Goal: Task Accomplishment & Management: Manage account settings

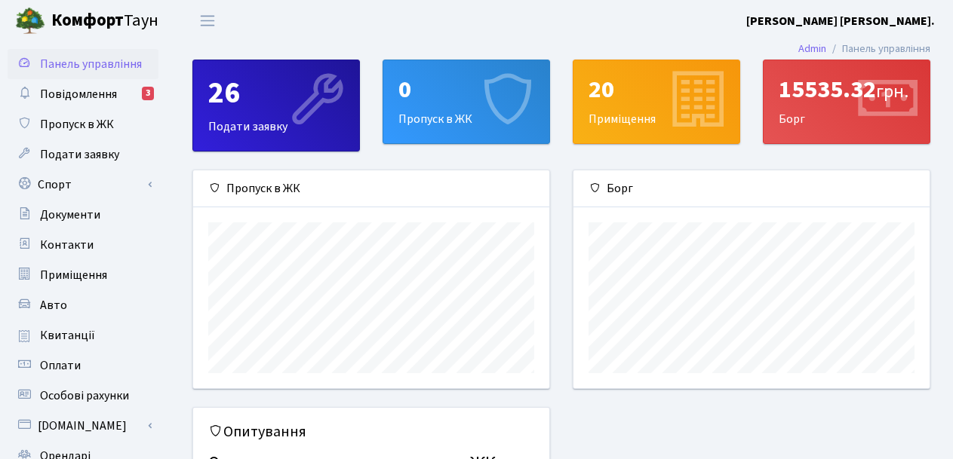
scroll to position [218, 356]
click at [91, 103] on link "Повідомлення 3" at bounding box center [83, 94] width 151 height 30
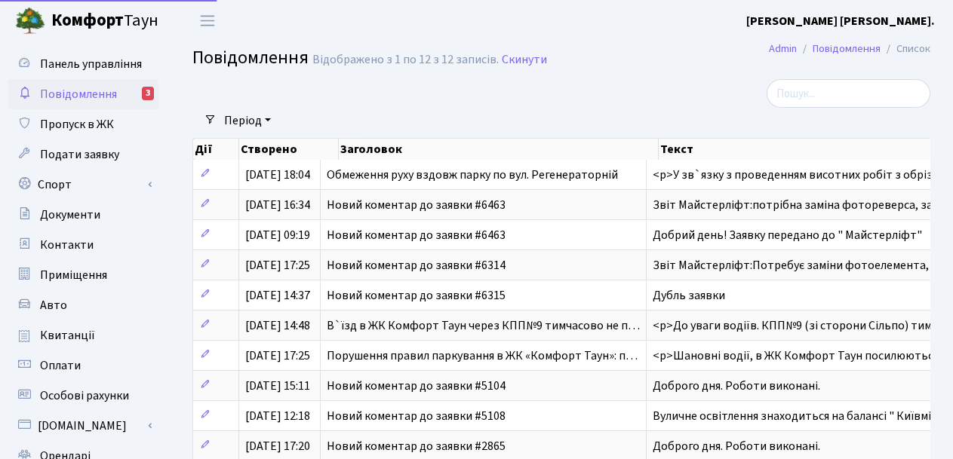
select select "25"
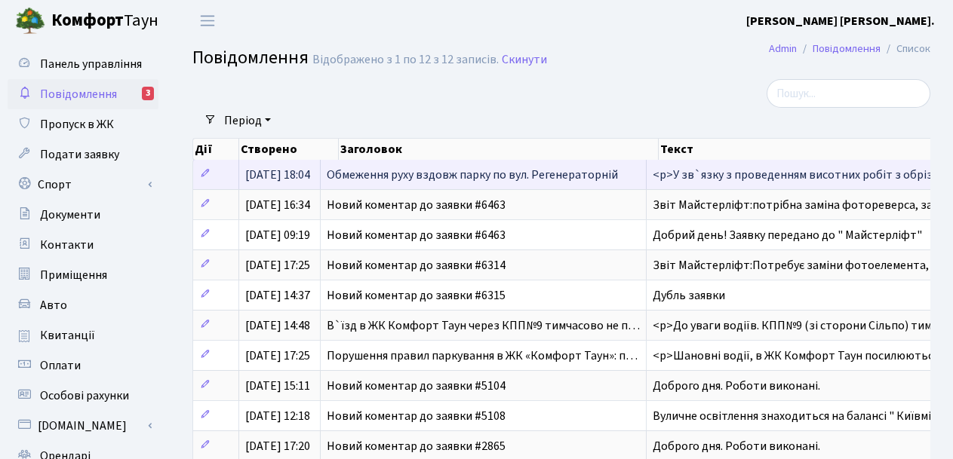
click at [475, 169] on span "Обмеження руху вздовж парку по вул. Регенераторній" at bounding box center [472, 175] width 291 height 17
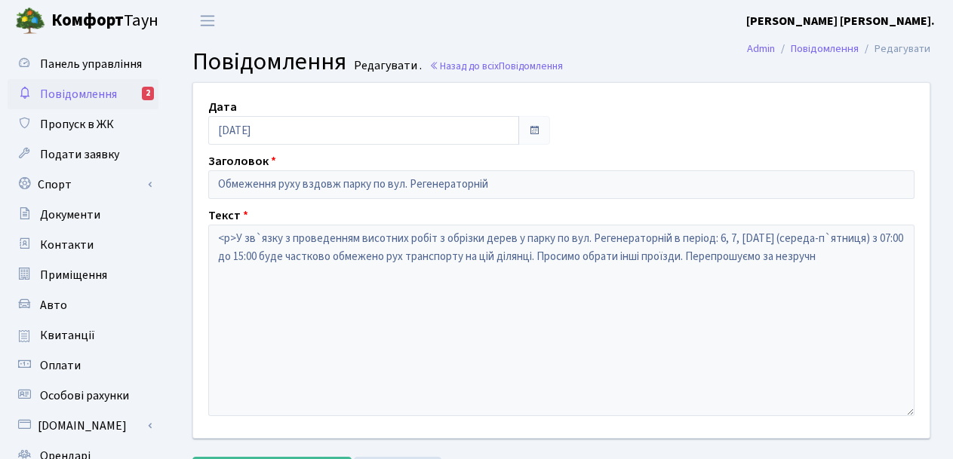
click at [91, 88] on span "Повідомлення" at bounding box center [78, 94] width 77 height 17
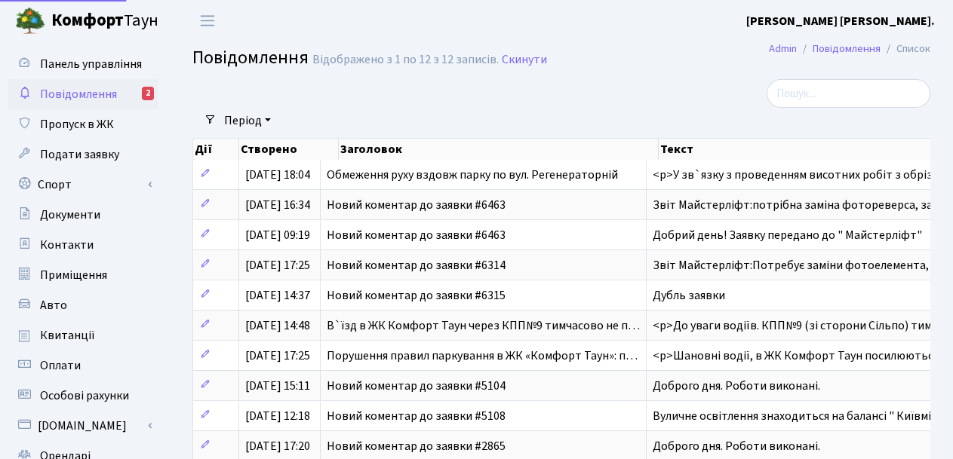
select select "25"
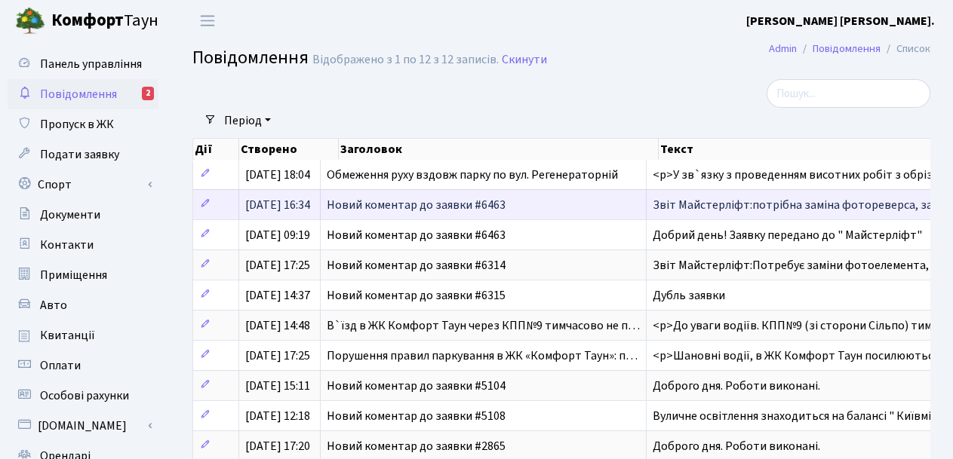
click at [339, 210] on td "Новий коментар до заявки #6463" at bounding box center [484, 204] width 326 height 30
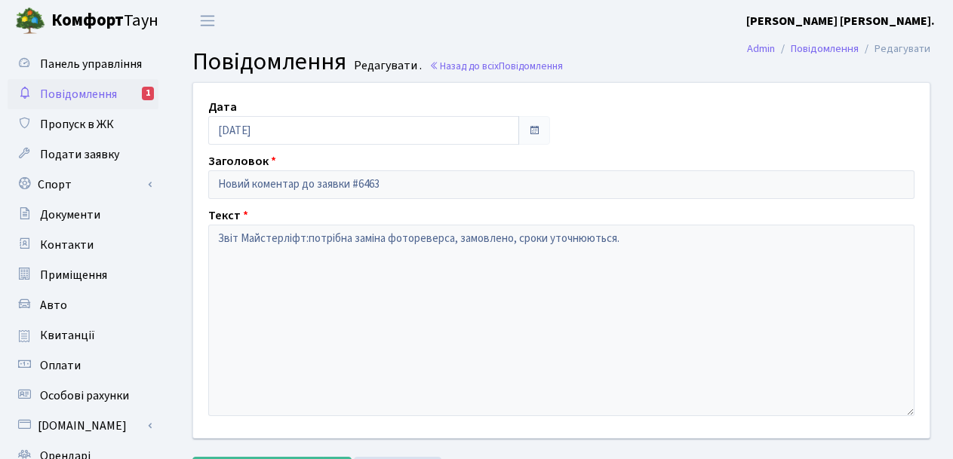
click at [88, 91] on span "Повідомлення" at bounding box center [78, 94] width 77 height 17
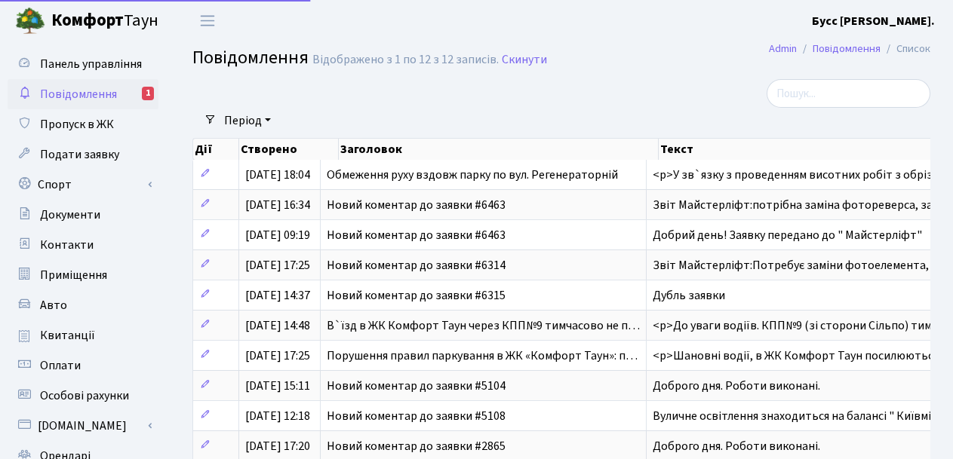
select select "25"
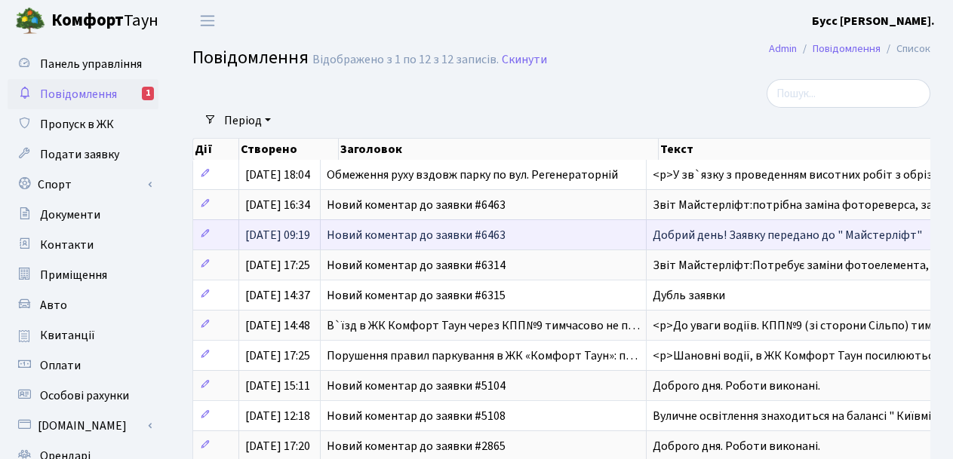
click at [419, 236] on span "Новий коментар до заявки #6463" at bounding box center [416, 235] width 179 height 17
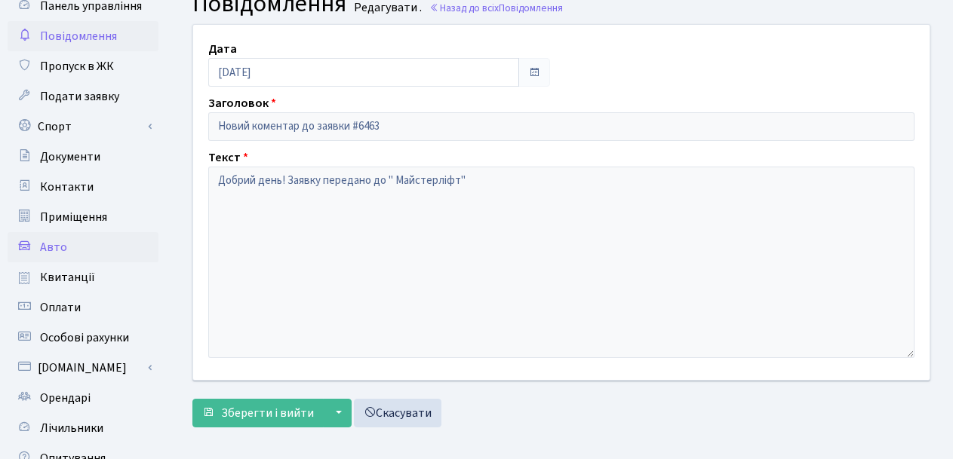
scroll to position [75, 0]
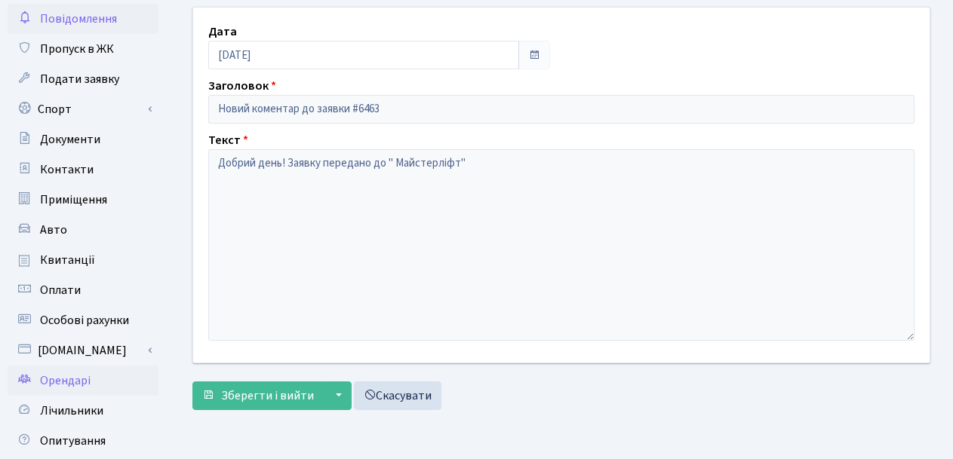
click at [76, 382] on span "Орендарі" at bounding box center [65, 381] width 51 height 17
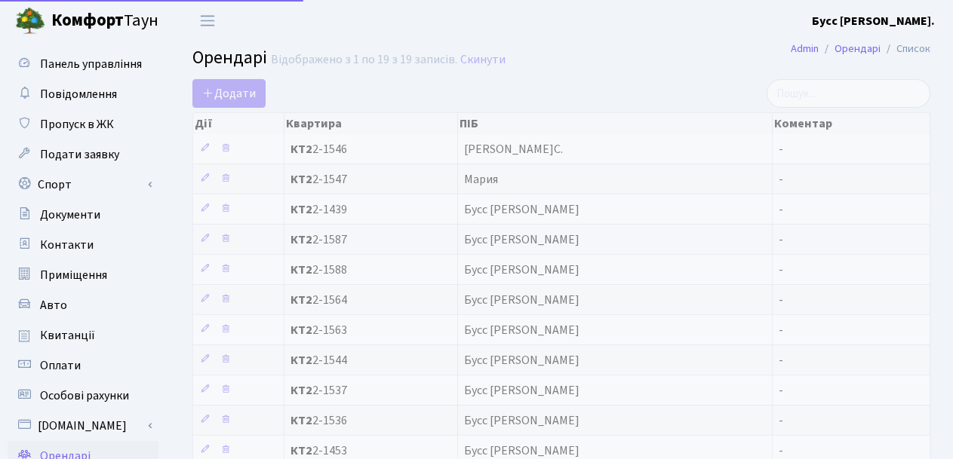
select select "25"
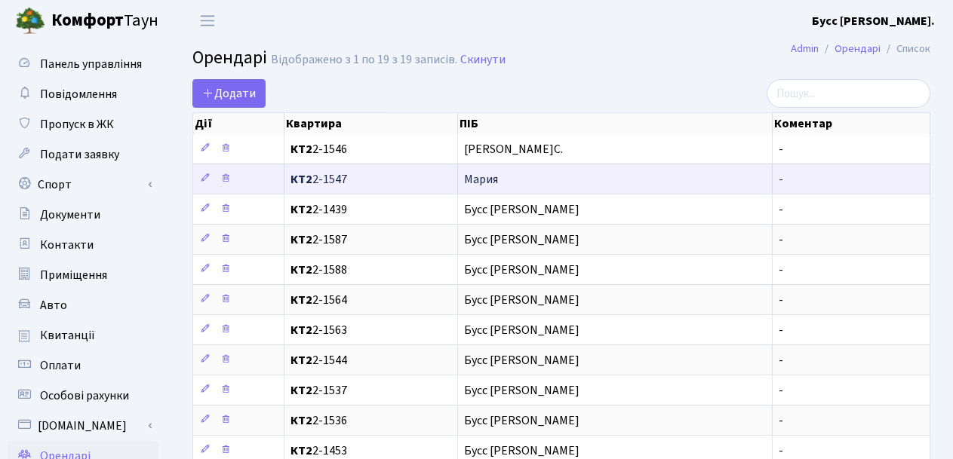
click at [493, 179] on span "Мария" at bounding box center [615, 180] width 302 height 12
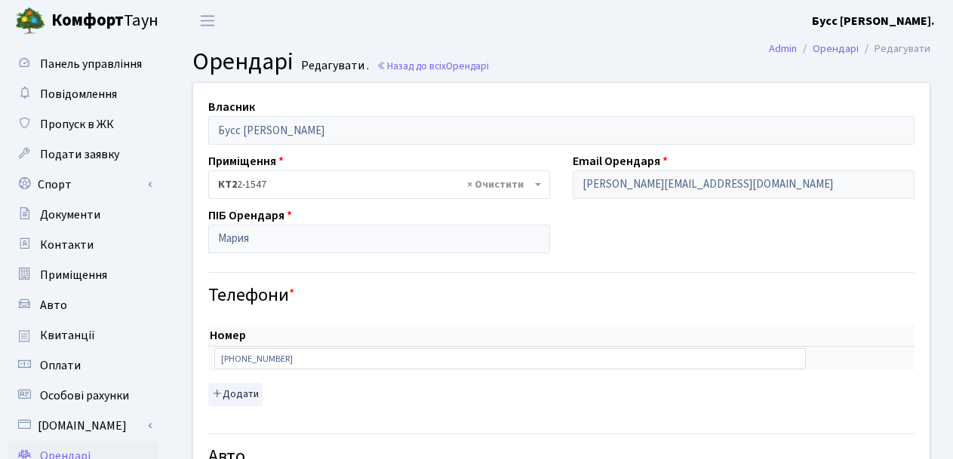
select select "1184"
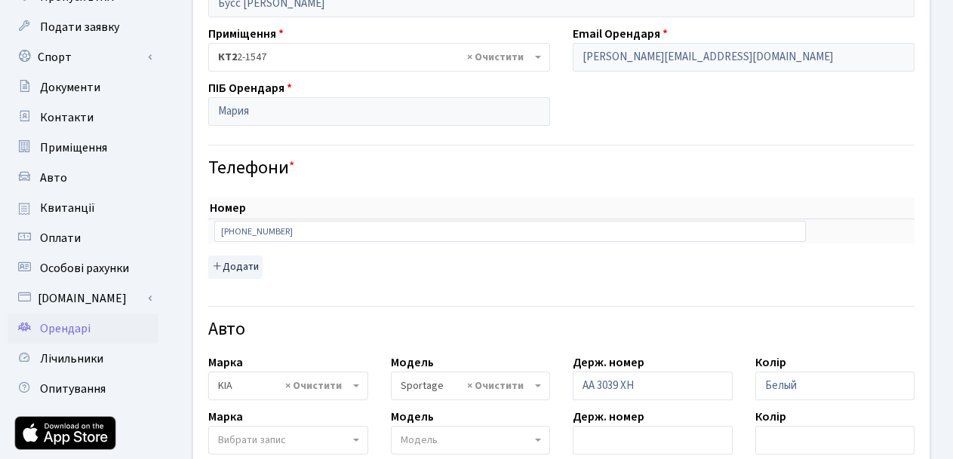
scroll to position [151, 0]
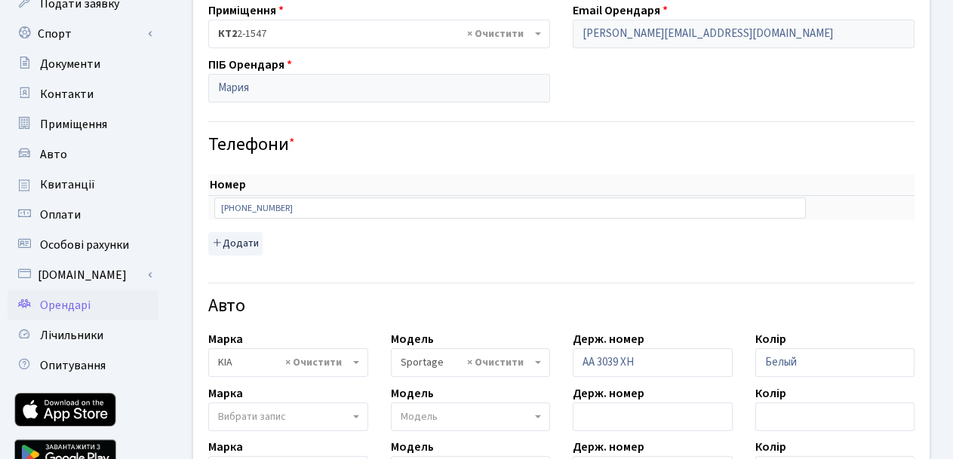
click at [83, 301] on span "Орендарі" at bounding box center [65, 305] width 51 height 17
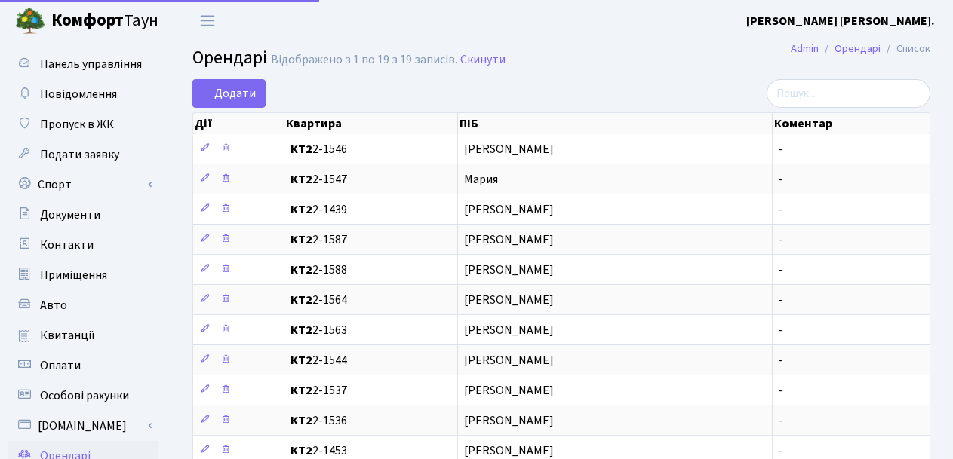
select select "25"
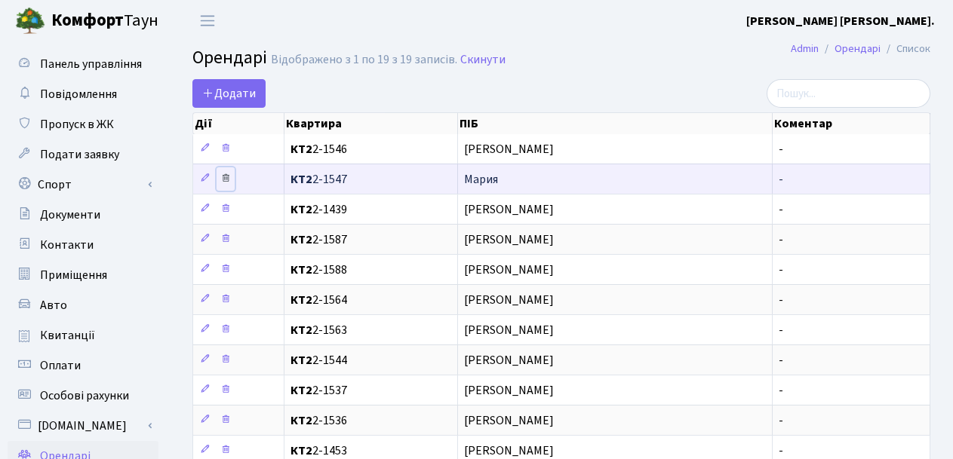
click at [225, 176] on icon at bounding box center [225, 178] width 11 height 11
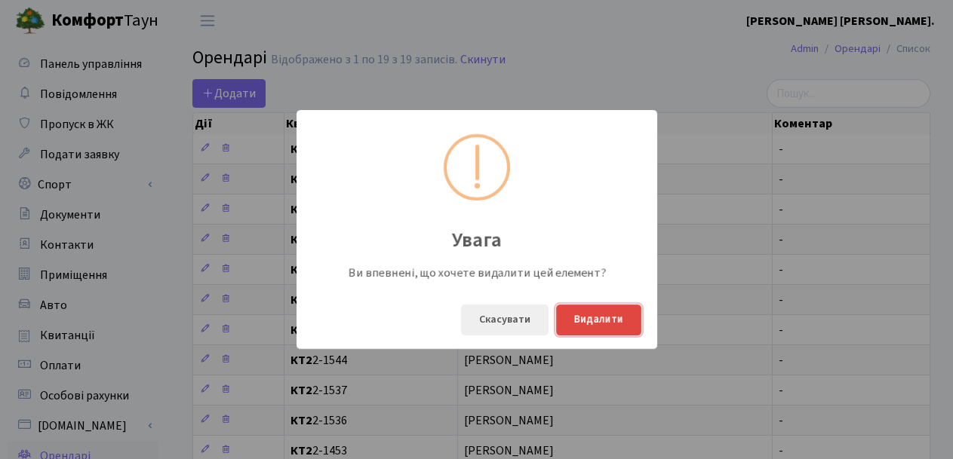
click at [602, 324] on button "Видалити" at bounding box center [598, 320] width 85 height 31
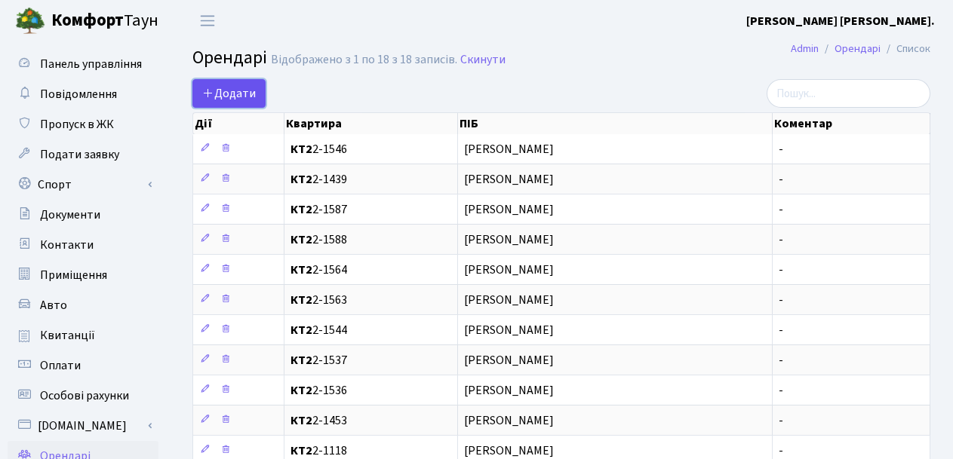
click at [238, 91] on span "Додати" at bounding box center [229, 93] width 54 height 17
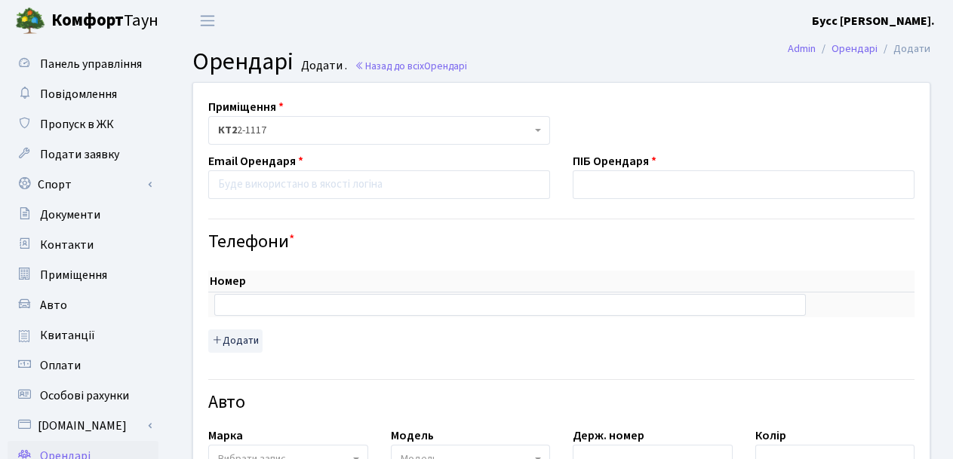
click at [284, 127] on span "КТ2 2-1117" at bounding box center [374, 130] width 313 height 15
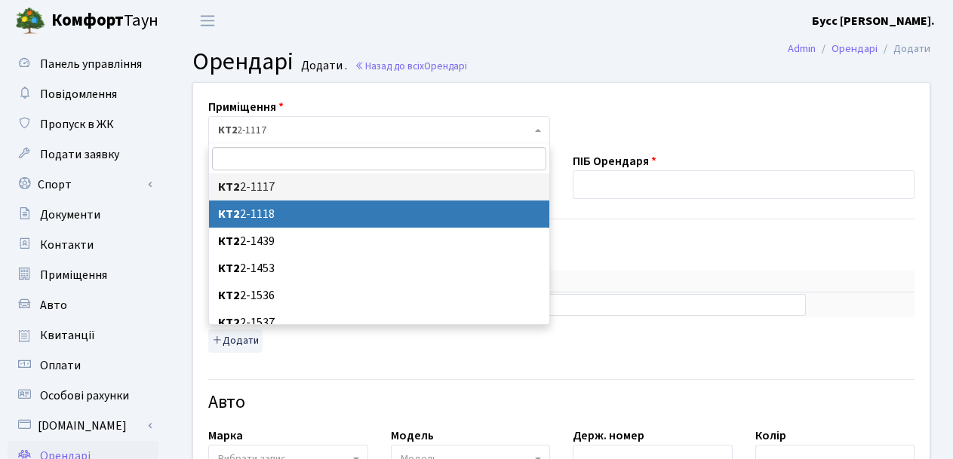
scroll to position [75, 0]
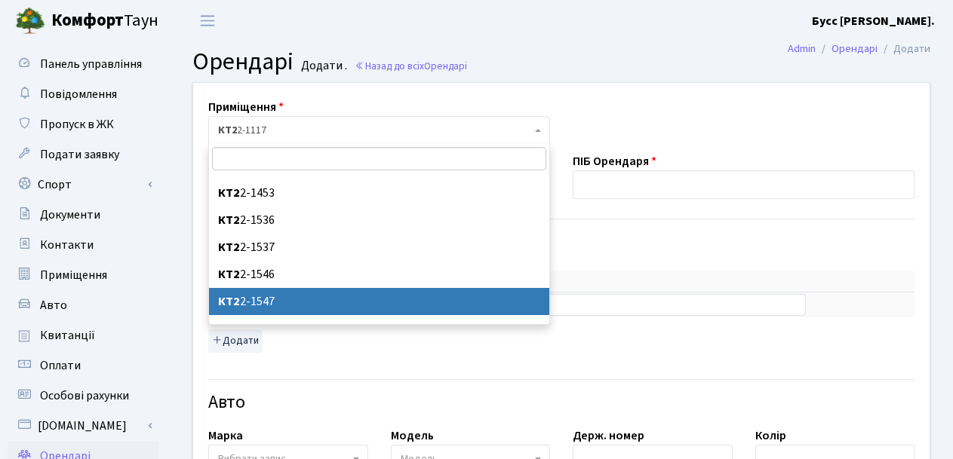
select select "13162"
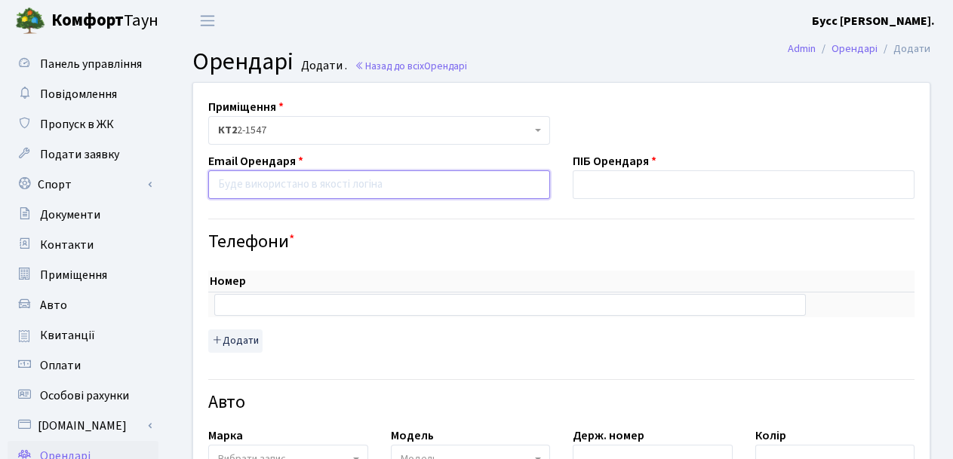
click at [270, 184] on input "email" at bounding box center [379, 184] width 342 height 29
type input "1547@gmail.com"
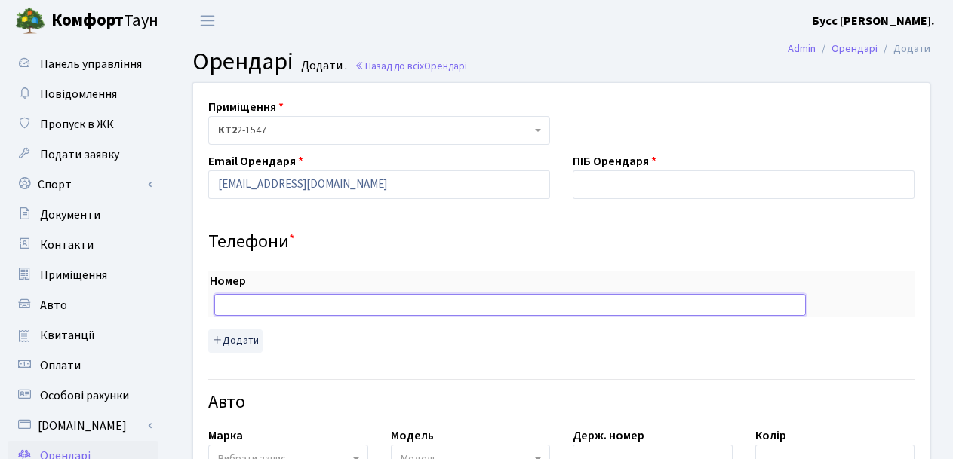
click at [265, 301] on input "text" at bounding box center [509, 304] width 591 height 21
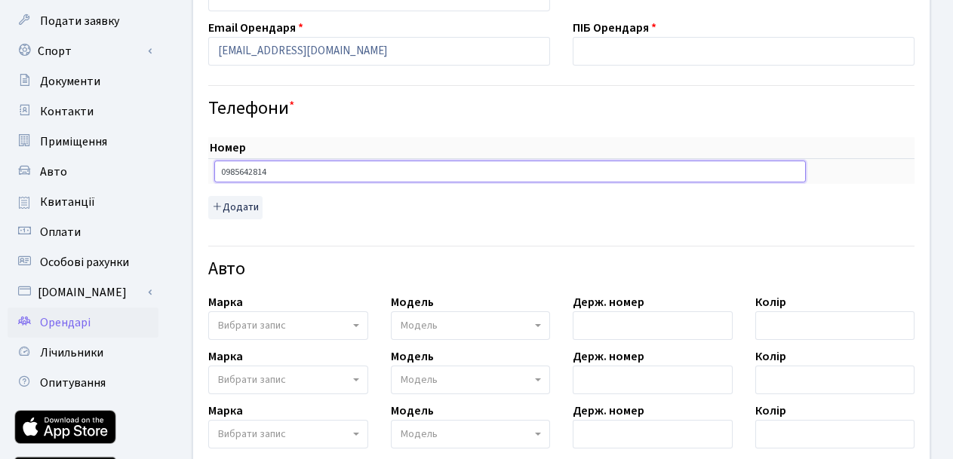
scroll to position [151, 0]
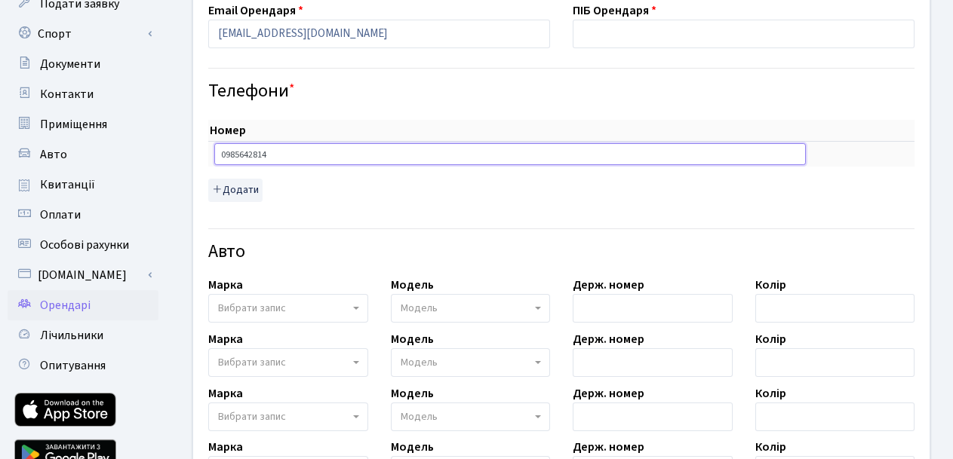
type input "0985642814"
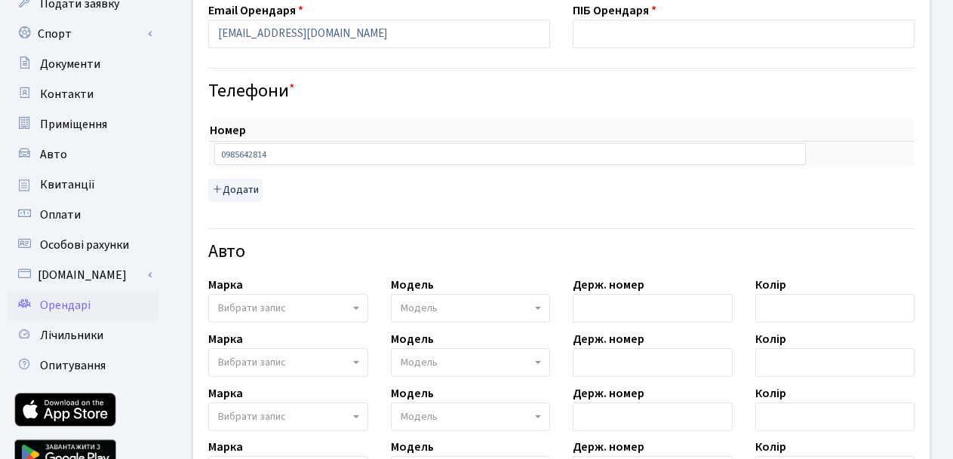
click at [251, 310] on span "Вибрати запис" at bounding box center [252, 308] width 68 height 15
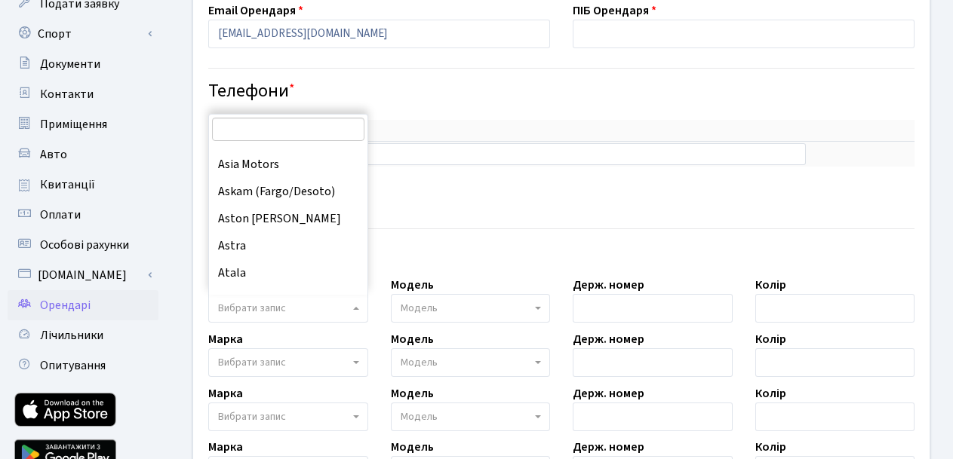
scroll to position [679, 0]
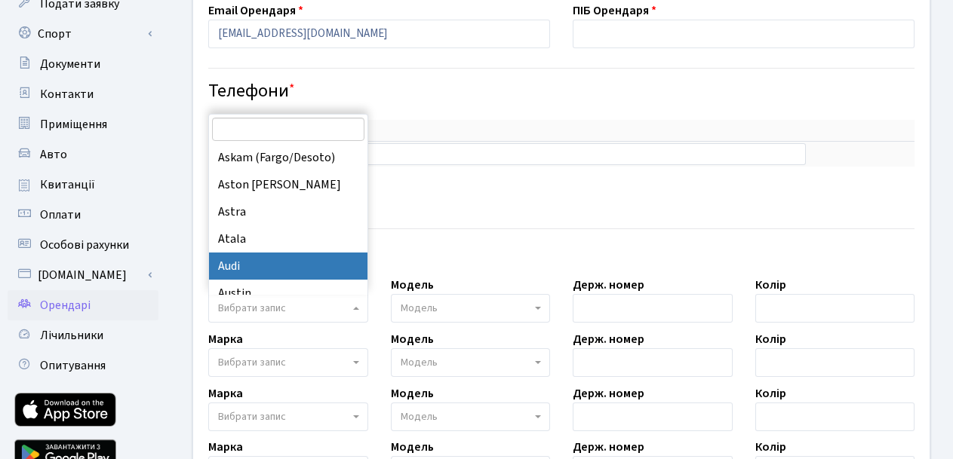
select select "13"
select select
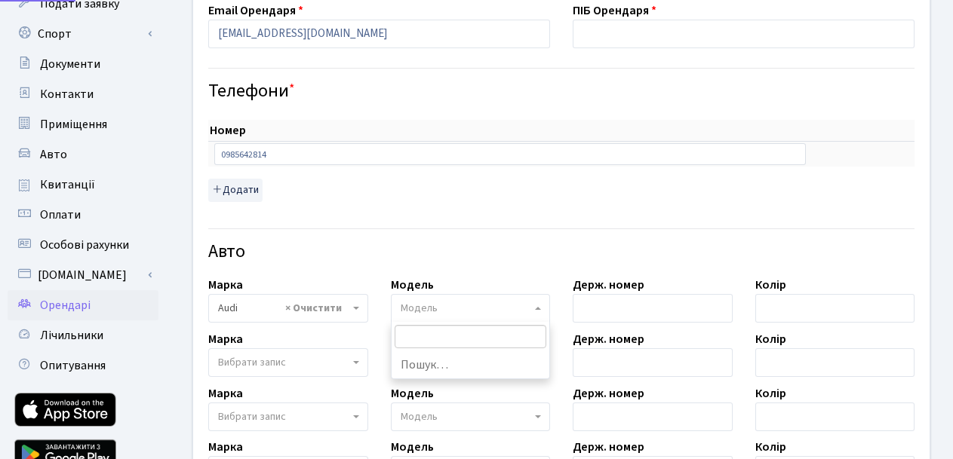
click at [441, 299] on span "Модель" at bounding box center [471, 308] width 160 height 29
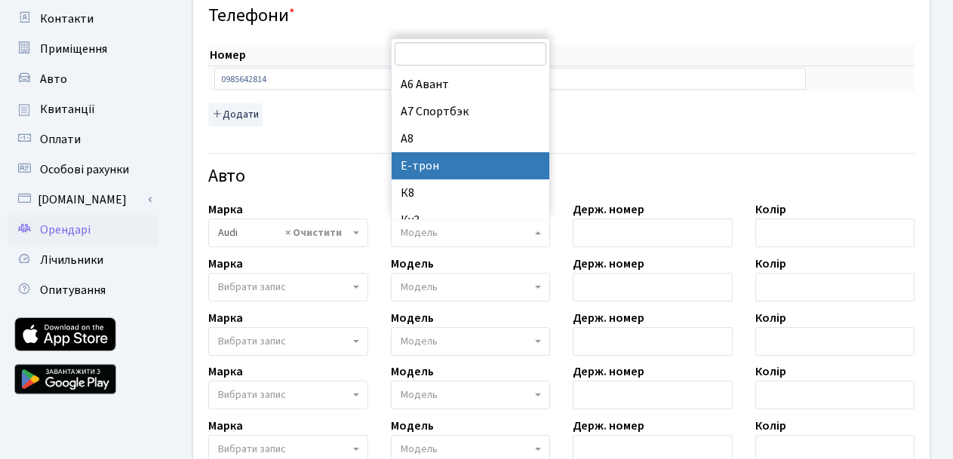
scroll to position [1343, 0]
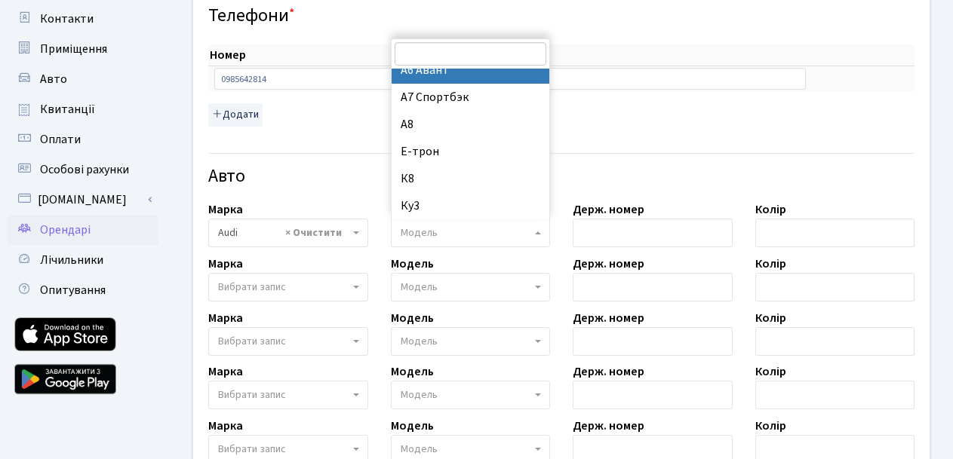
click at [442, 52] on input "search" at bounding box center [471, 53] width 152 height 23
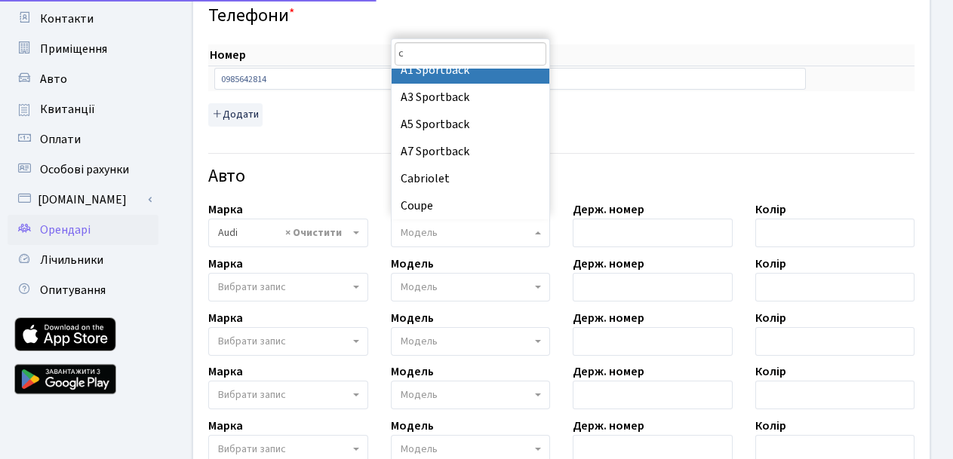
scroll to position [0, 0]
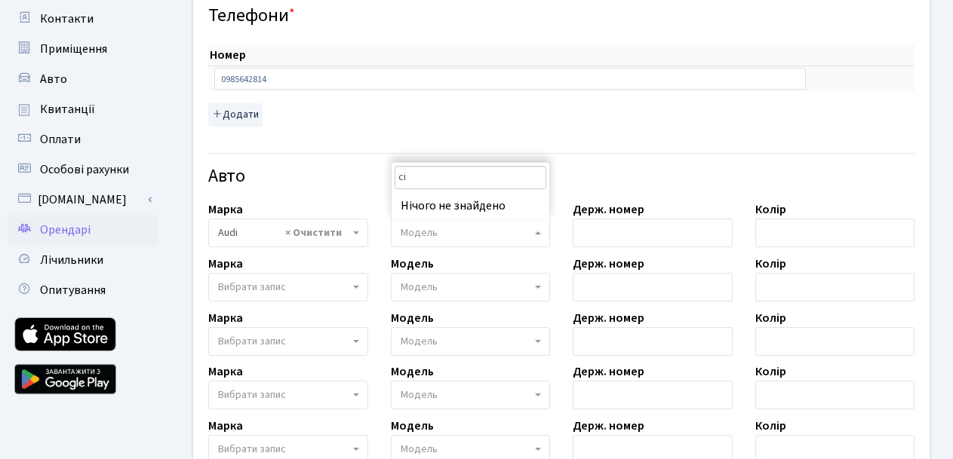
click at [466, 177] on input "ci" at bounding box center [471, 177] width 152 height 23
type input "ci"
click at [460, 231] on span "Модель" at bounding box center [466, 233] width 131 height 15
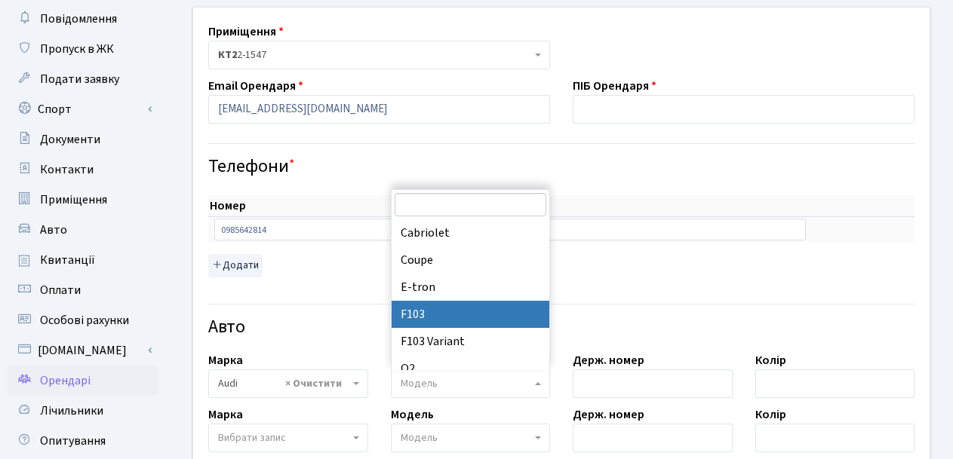
scroll to position [739, 0]
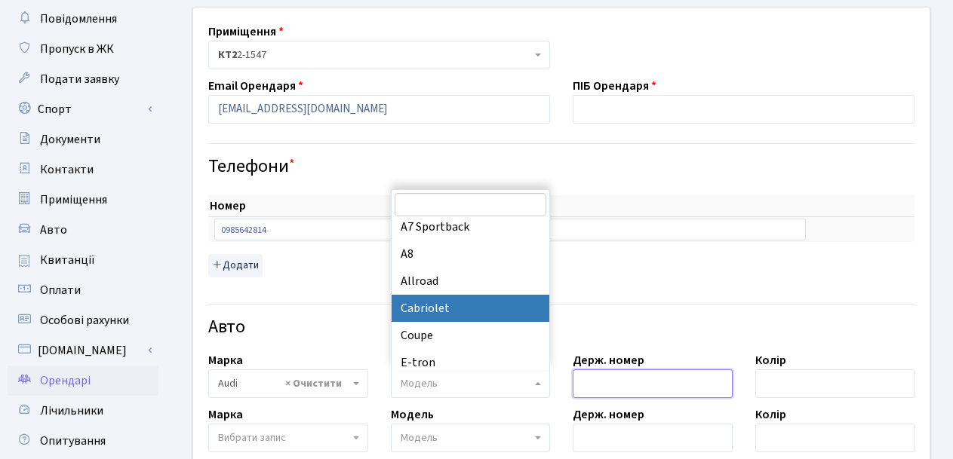
click at [625, 376] on input "text" at bounding box center [653, 384] width 160 height 29
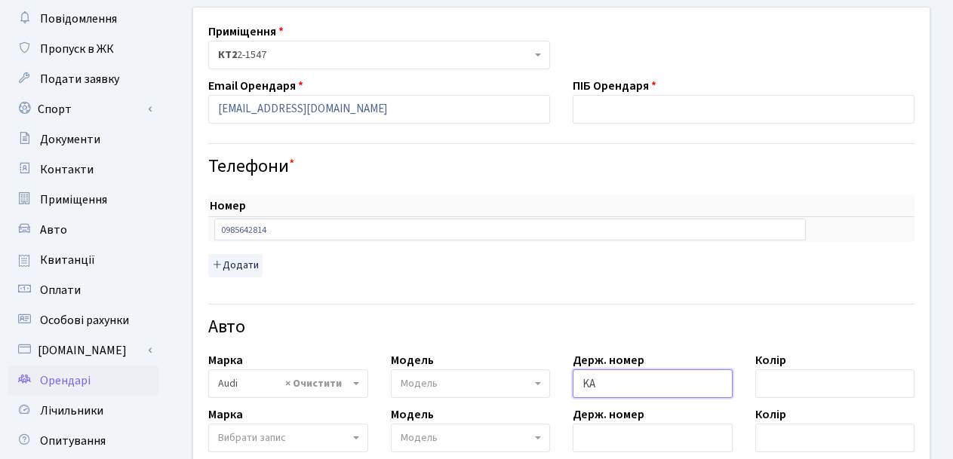
click at [644, 382] on input "KA" at bounding box center [653, 384] width 160 height 29
drag, startPoint x: 644, startPoint y: 382, endPoint x: 594, endPoint y: 382, distance: 49.8
click at [594, 382] on input "KA" at bounding box center [653, 384] width 160 height 29
click at [570, 300] on div "Авто" at bounding box center [561, 318] width 729 height 53
click at [601, 375] on input "KA" at bounding box center [653, 384] width 160 height 29
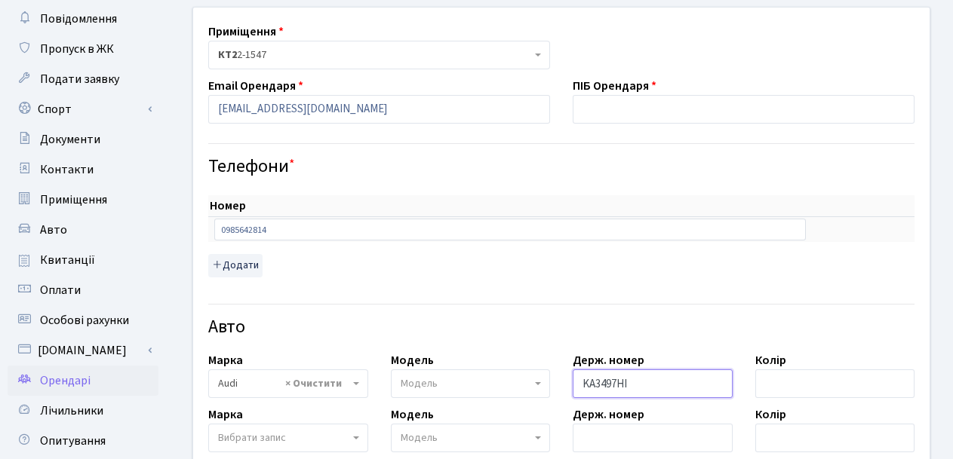
type input "KA3497HI"
click at [791, 389] on input "text" at bounding box center [835, 384] width 160 height 29
type input "серый"
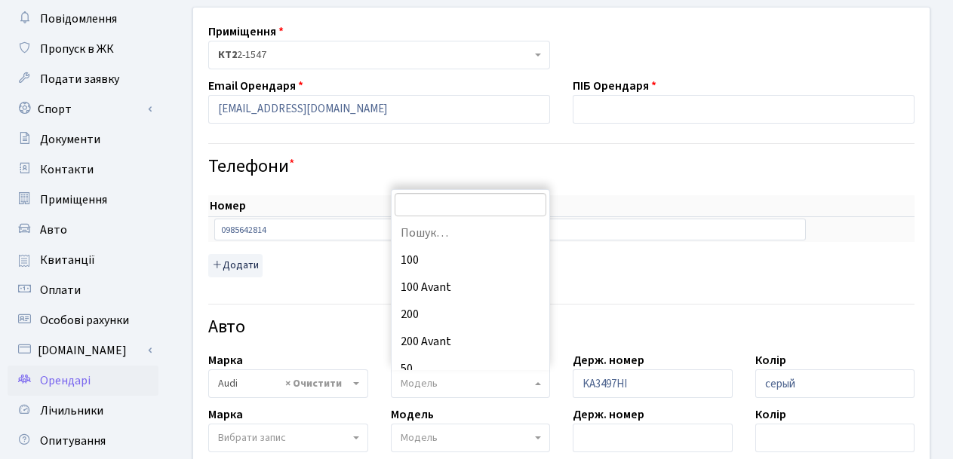
click at [421, 379] on span "Модель" at bounding box center [419, 383] width 37 height 15
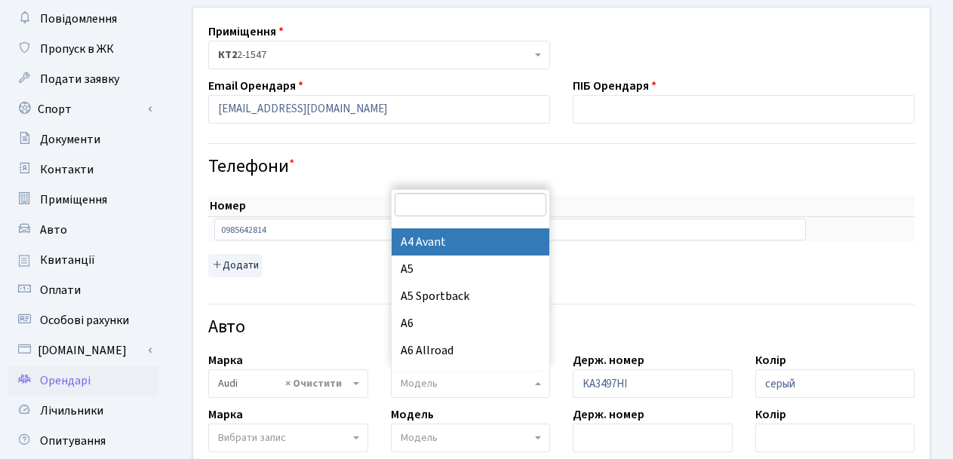
scroll to position [588, 0]
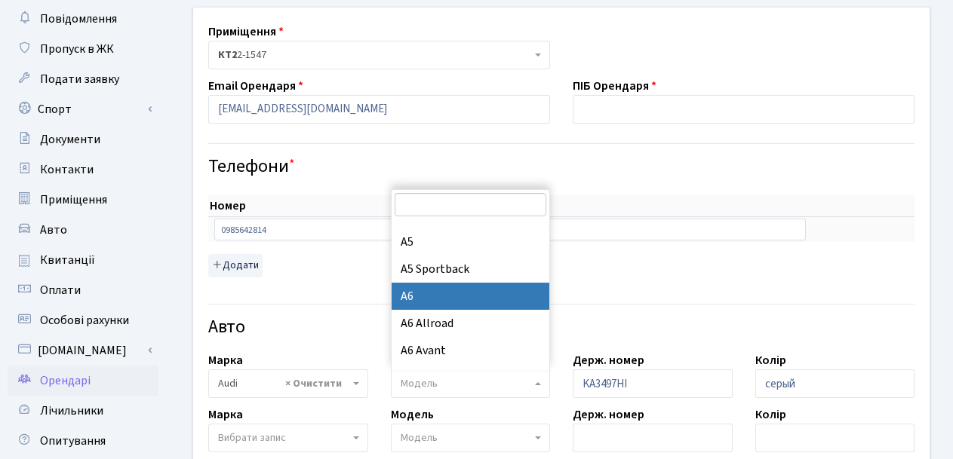
select select "160"
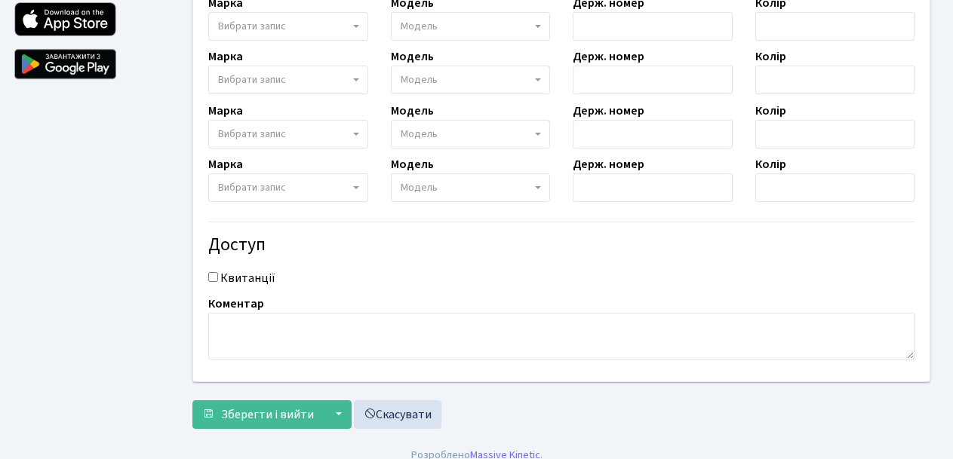
scroll to position [557, 0]
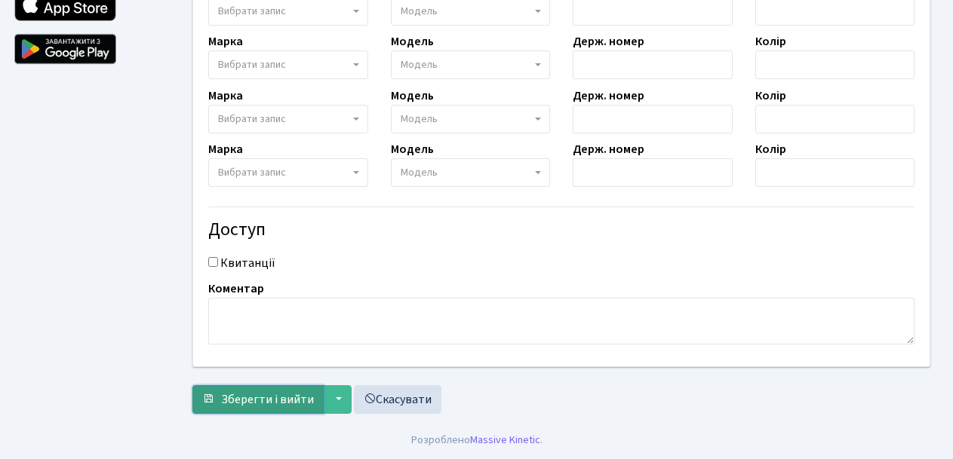
click at [264, 401] on span "Зберегти і вийти" at bounding box center [267, 400] width 93 height 17
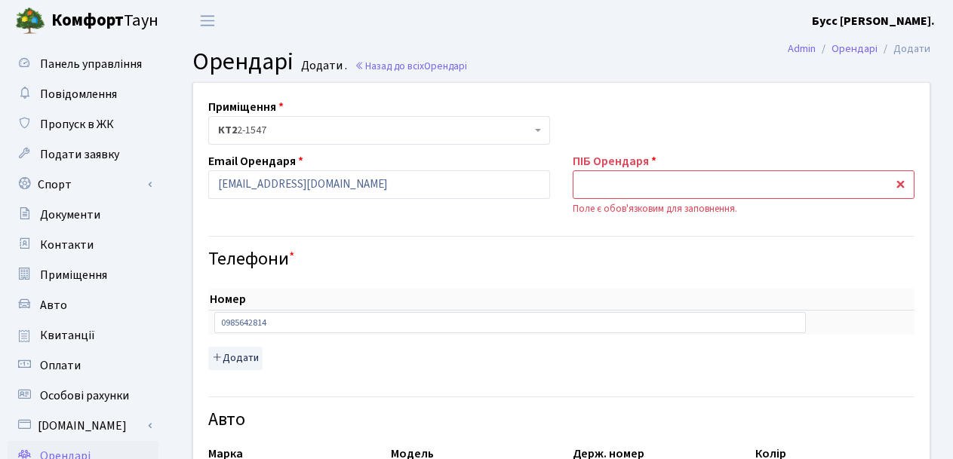
select select "160"
click at [587, 186] on input "text" at bounding box center [744, 184] width 342 height 29
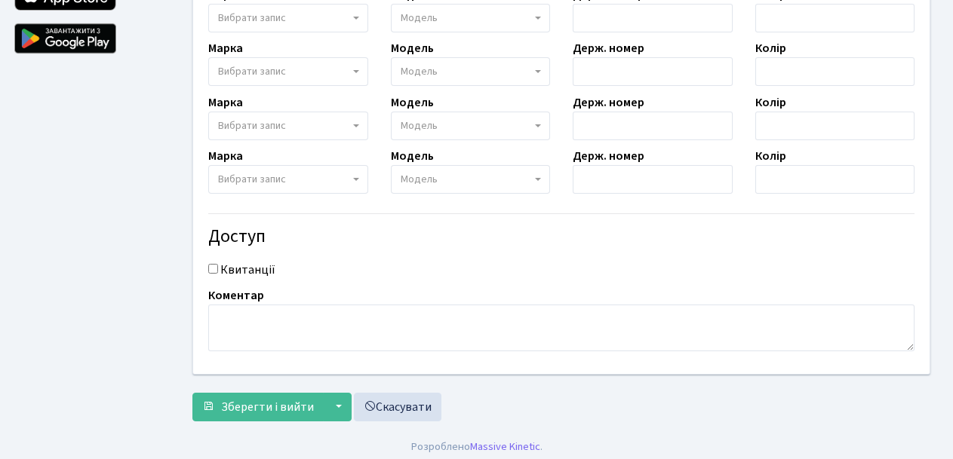
scroll to position [574, 0]
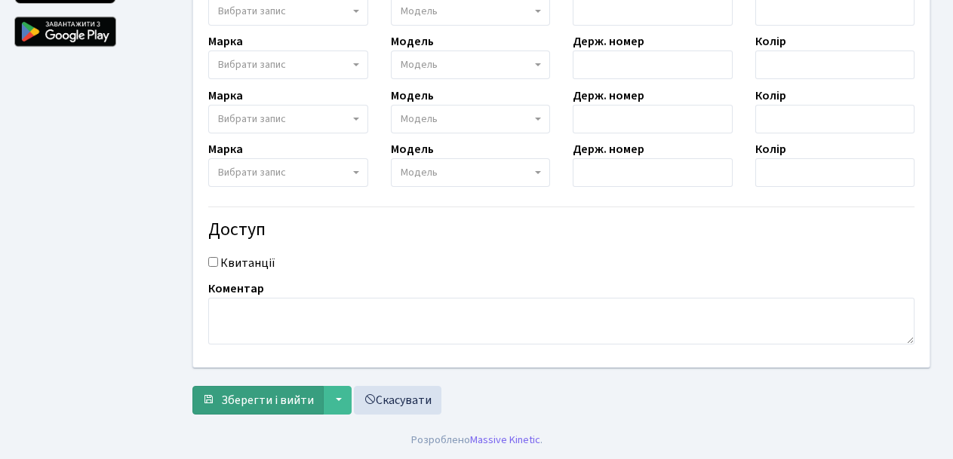
type input "Владислав"
click at [275, 399] on span "Зберегти і вийти" at bounding box center [267, 400] width 93 height 17
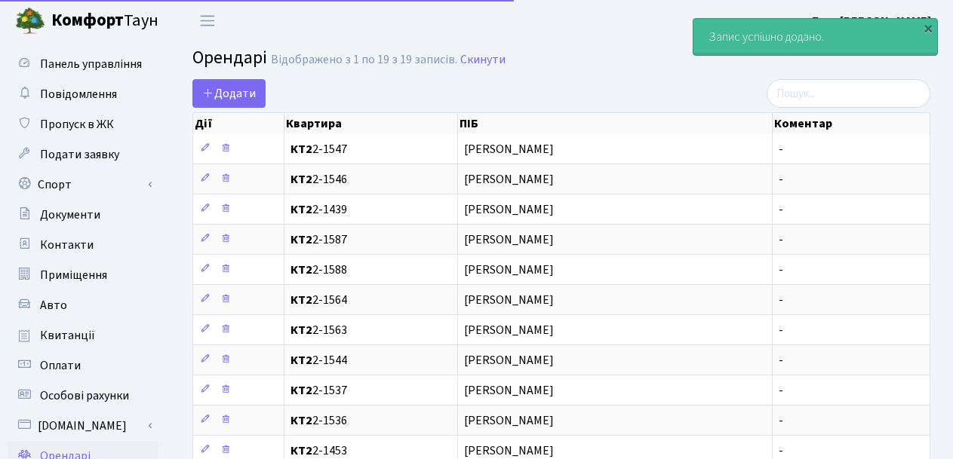
select select "25"
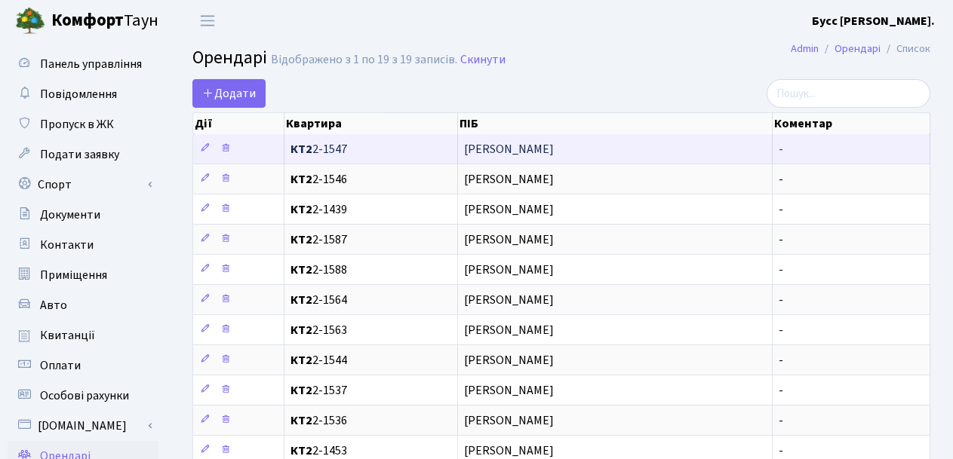
click at [506, 153] on span "[PERSON_NAME]" at bounding box center [615, 149] width 302 height 12
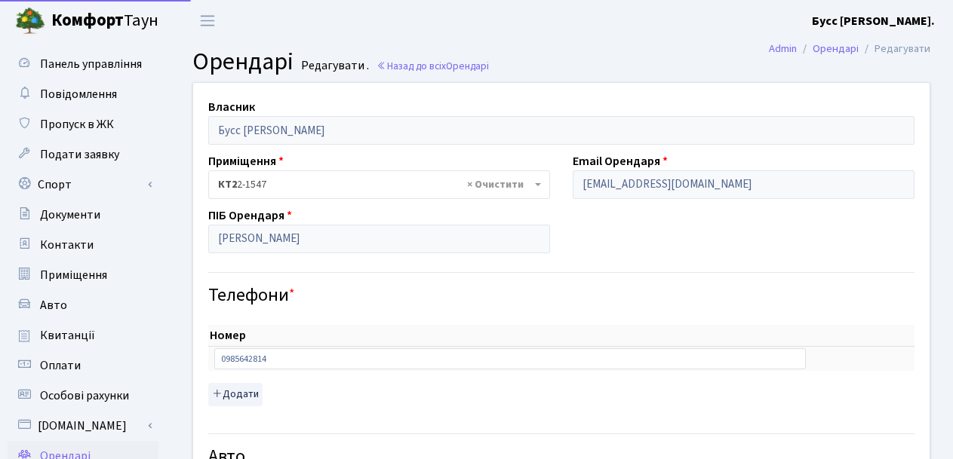
select select "160"
click at [77, 66] on span "Панель управління" at bounding box center [91, 64] width 102 height 17
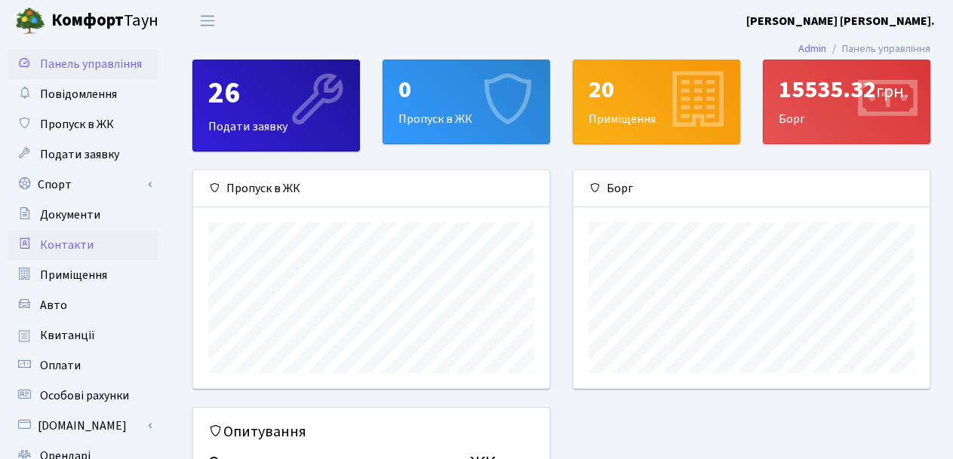
scroll to position [218, 356]
click at [78, 329] on span "Квитанції" at bounding box center [67, 335] width 55 height 17
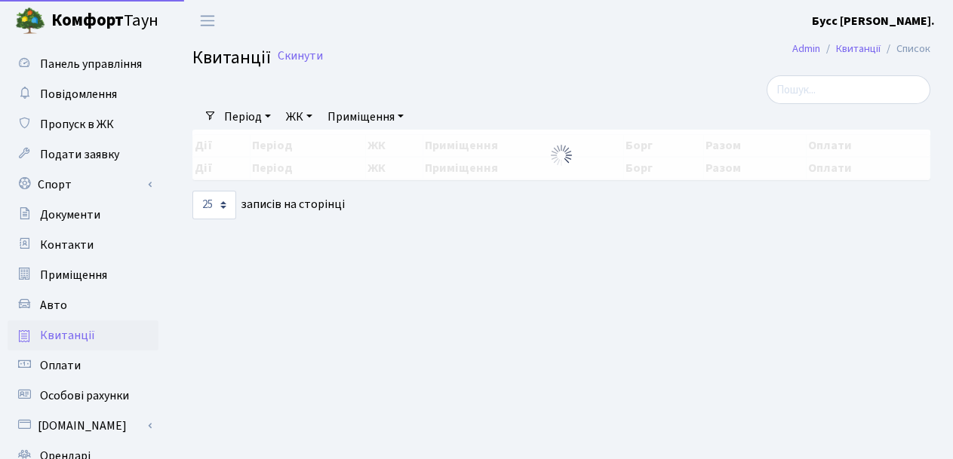
select select "25"
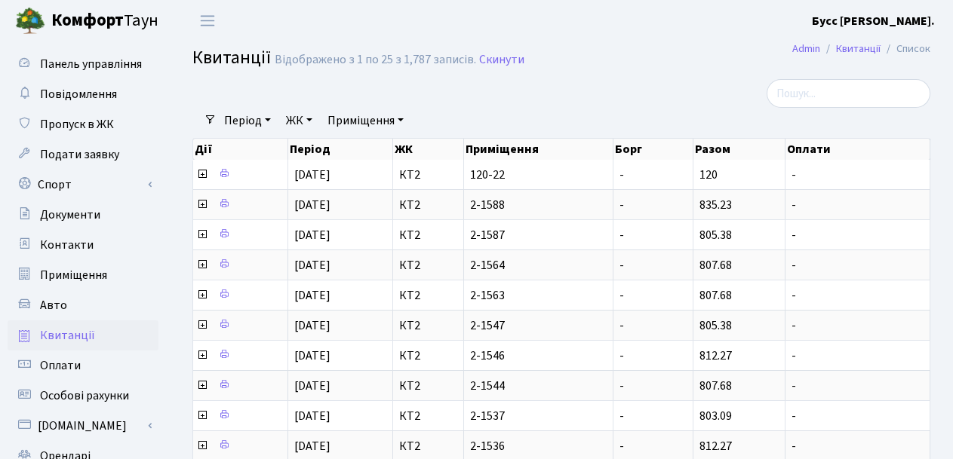
click at [81, 339] on span "Квитанції" at bounding box center [67, 335] width 55 height 17
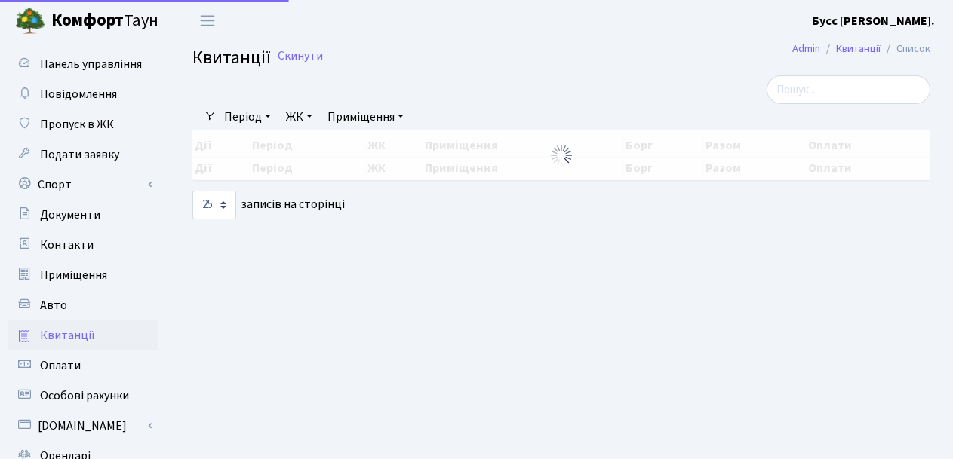
select select "25"
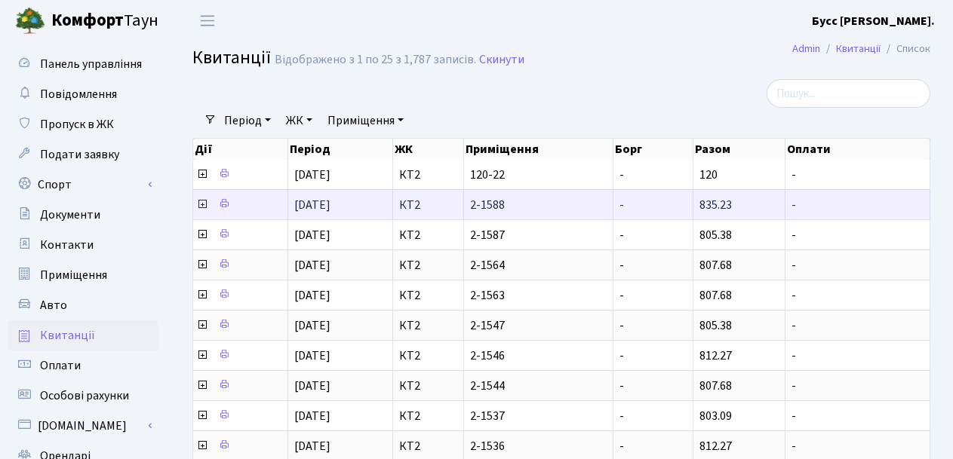
click at [513, 201] on span "2-1588" at bounding box center [538, 205] width 137 height 12
click at [318, 204] on span "01.07.2025" at bounding box center [312, 205] width 36 height 17
click at [330, 207] on span "01.07.2025" at bounding box center [312, 205] width 36 height 17
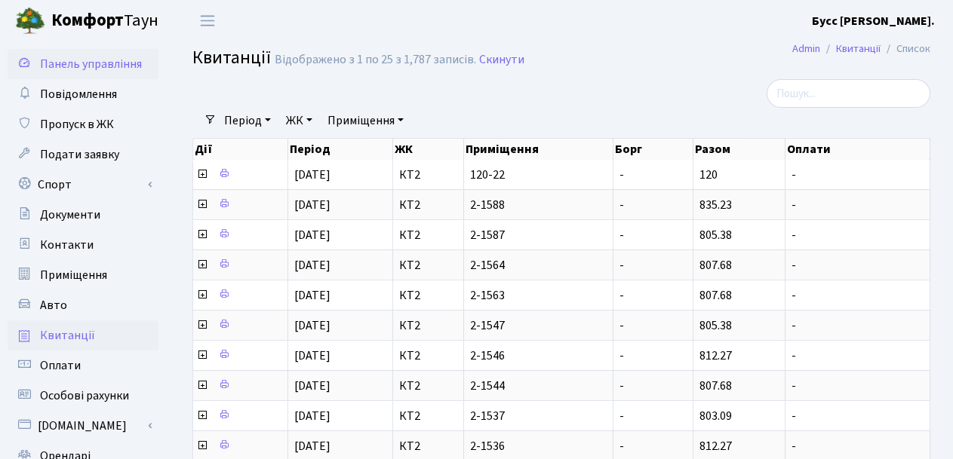
click at [81, 66] on span "Панель управління" at bounding box center [91, 64] width 102 height 17
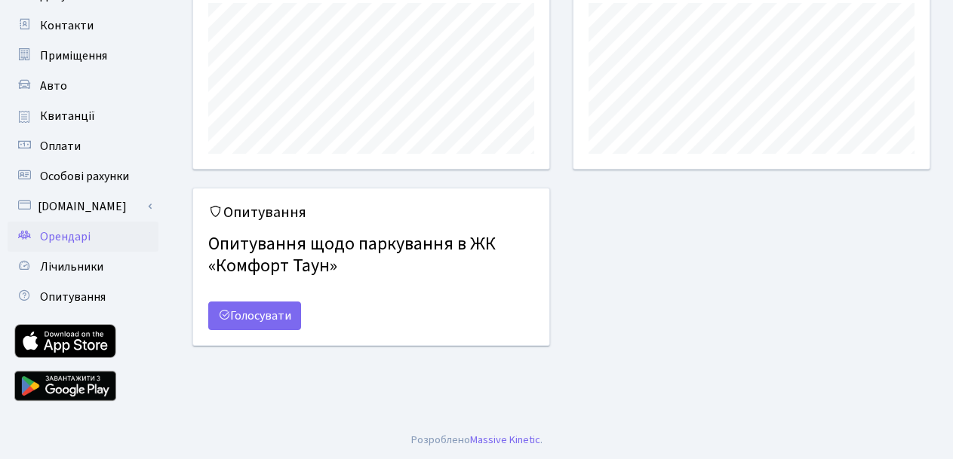
scroll to position [218, 356]
click at [81, 236] on span "Орендарі" at bounding box center [65, 237] width 51 height 17
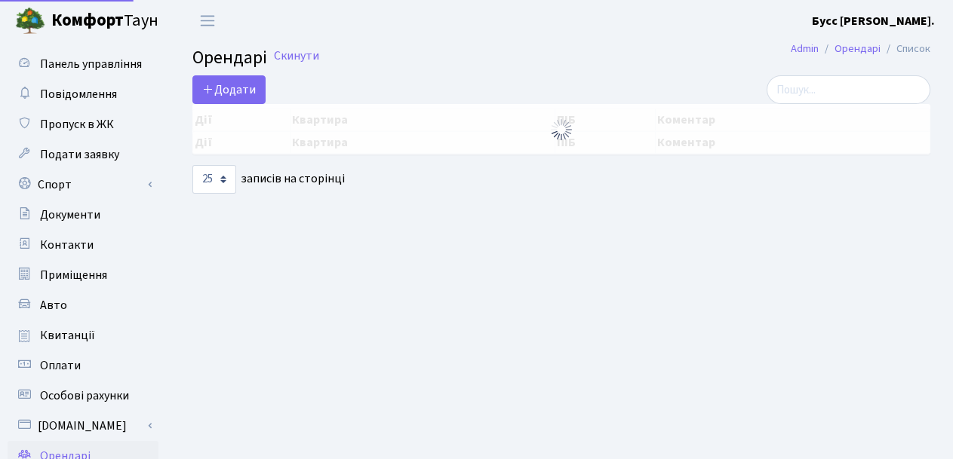
select select "25"
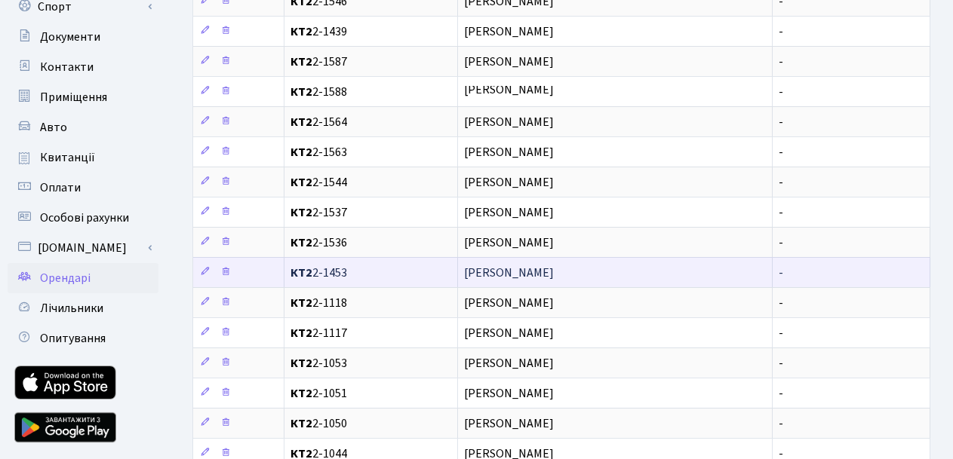
scroll to position [151, 0]
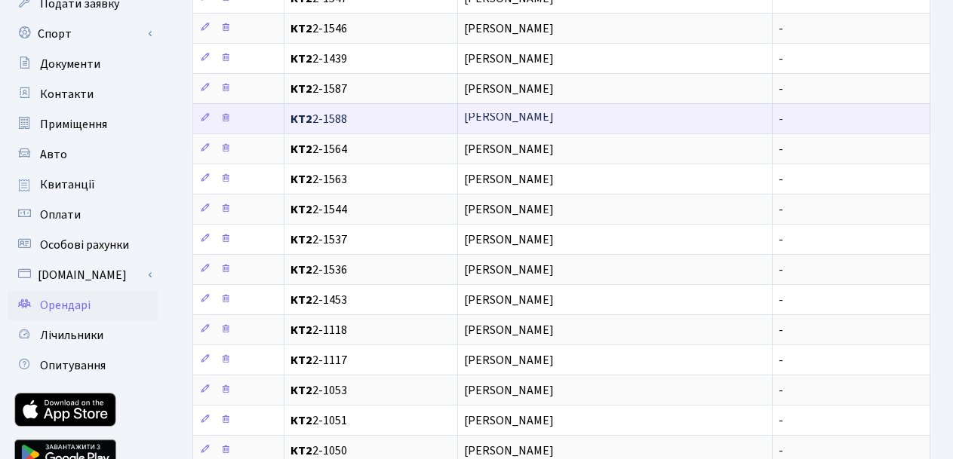
click at [554, 115] on span "[PERSON_NAME]" at bounding box center [615, 119] width 302 height 12
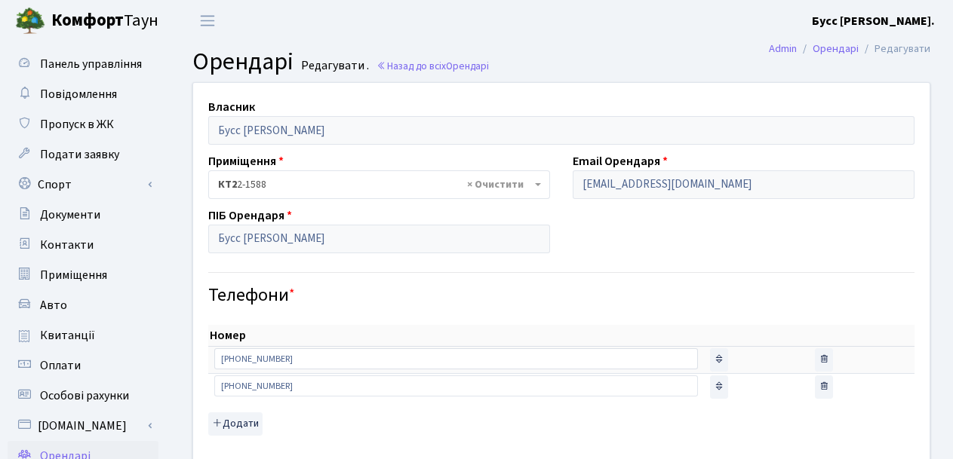
select select "472"
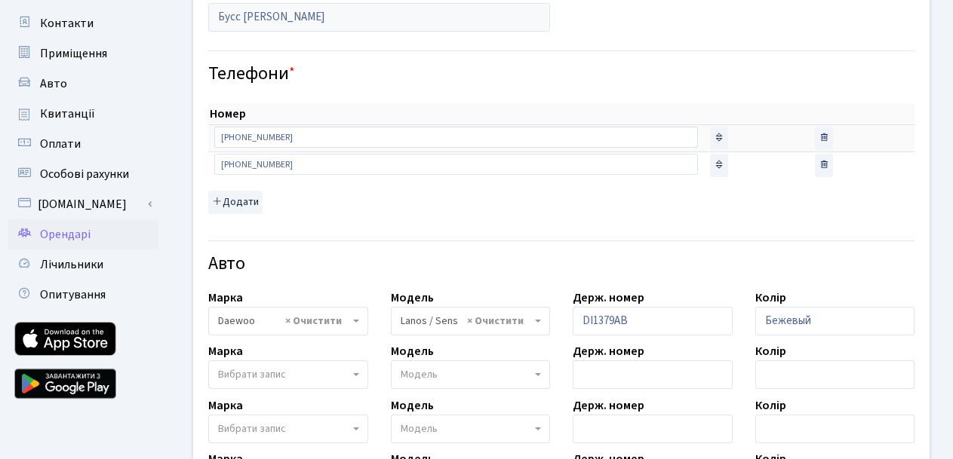
scroll to position [226, 0]
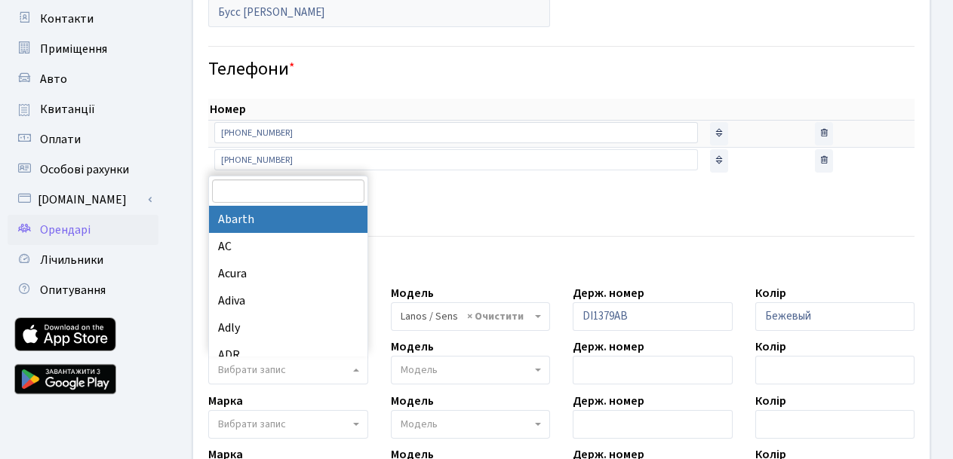
click at [321, 369] on span "Вибрати запис" at bounding box center [283, 370] width 131 height 15
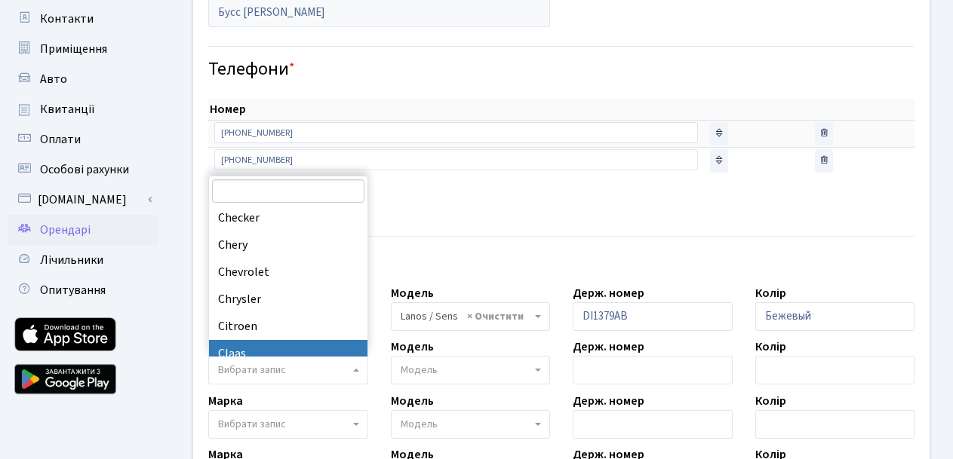
scroll to position [2414, 0]
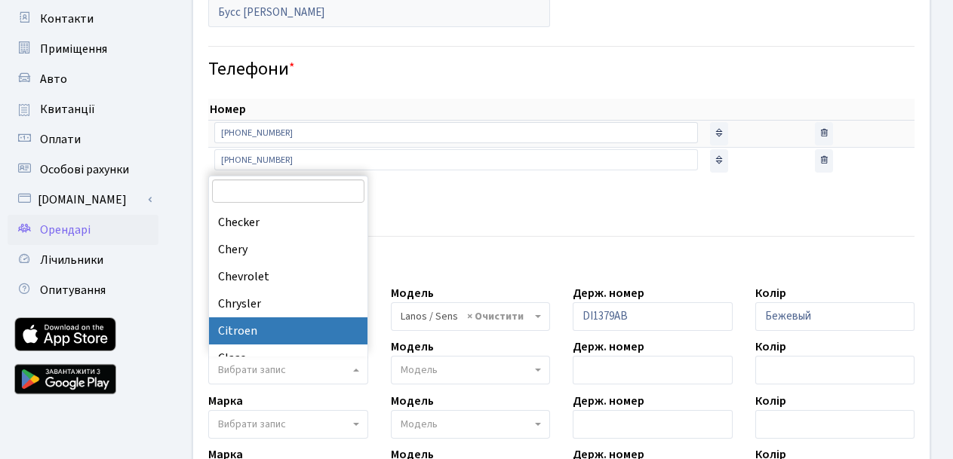
select select "32"
select select
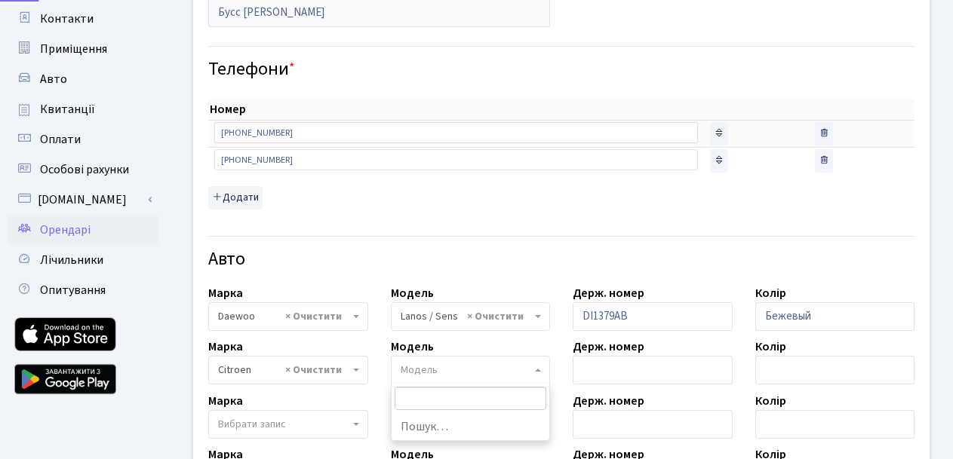
click at [472, 370] on span "Модель" at bounding box center [466, 370] width 131 height 15
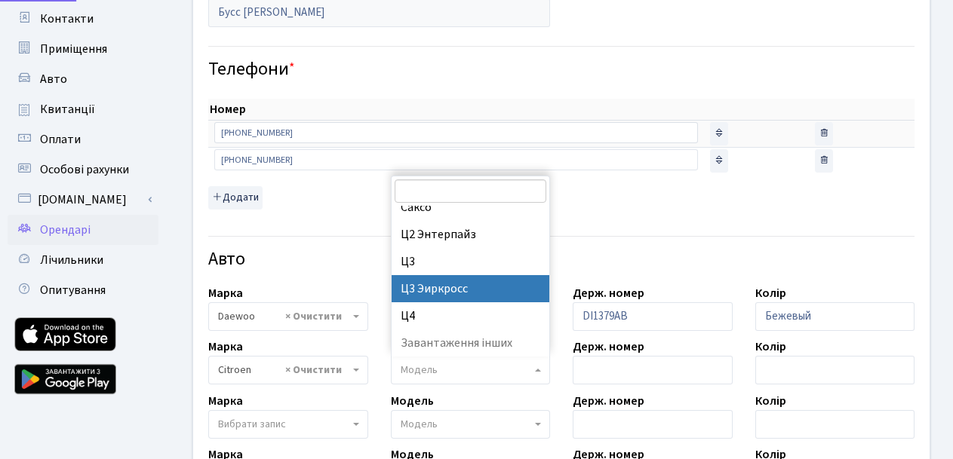
scroll to position [1777, 0]
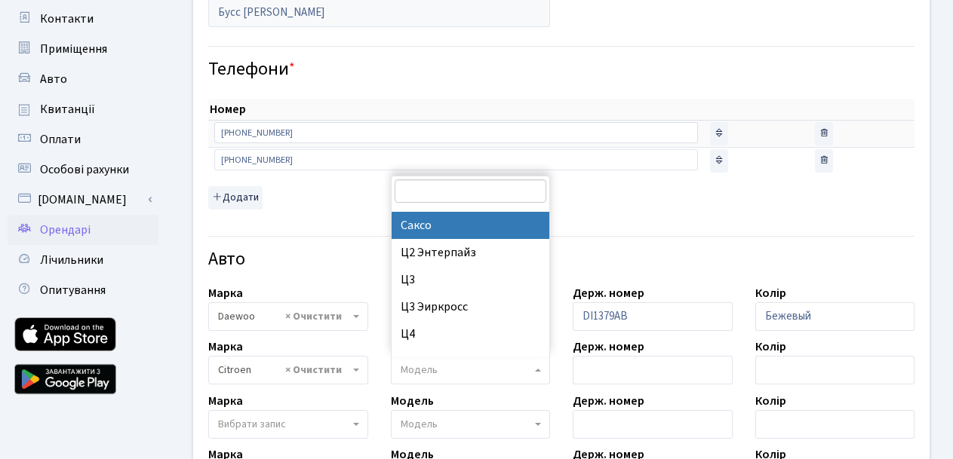
click at [474, 195] on input "search" at bounding box center [471, 191] width 152 height 23
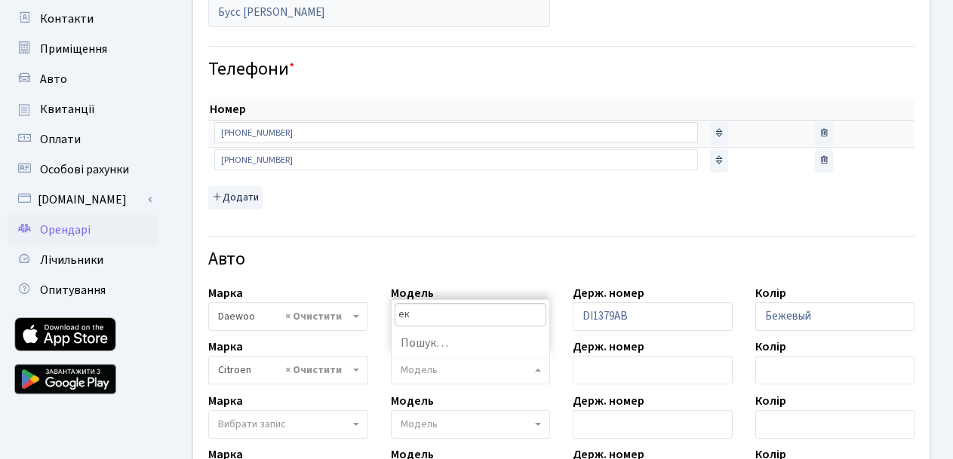
type input "е"
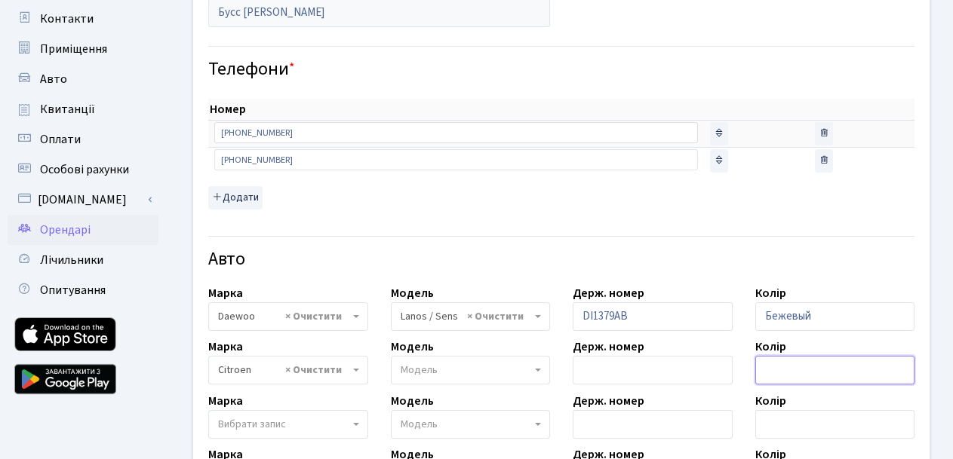
click at [809, 370] on input "text" at bounding box center [835, 370] width 160 height 29
click at [809, 369] on input "text" at bounding box center [835, 370] width 160 height 29
type input "Белый"
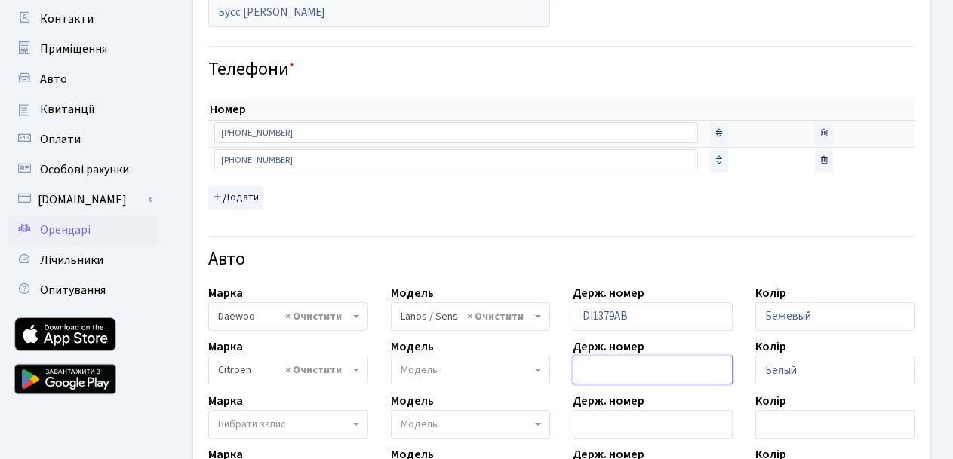
click at [590, 371] on input "text" at bounding box center [653, 370] width 160 height 29
type input "KA5049IP"
click at [474, 358] on span "Модель" at bounding box center [471, 370] width 160 height 29
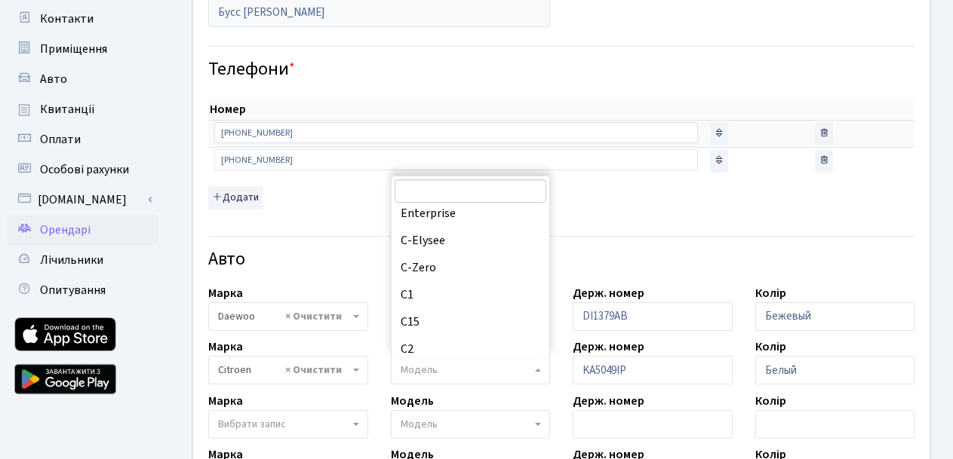
scroll to position [269, 0]
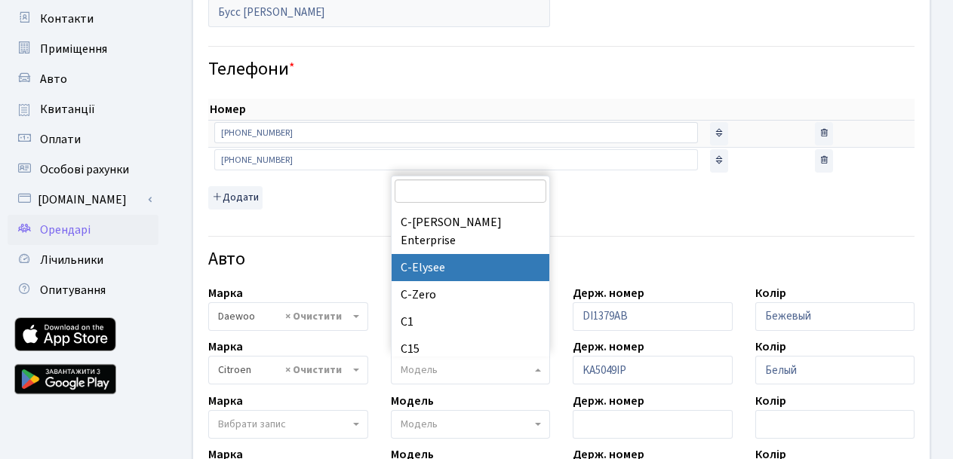
select select "423"
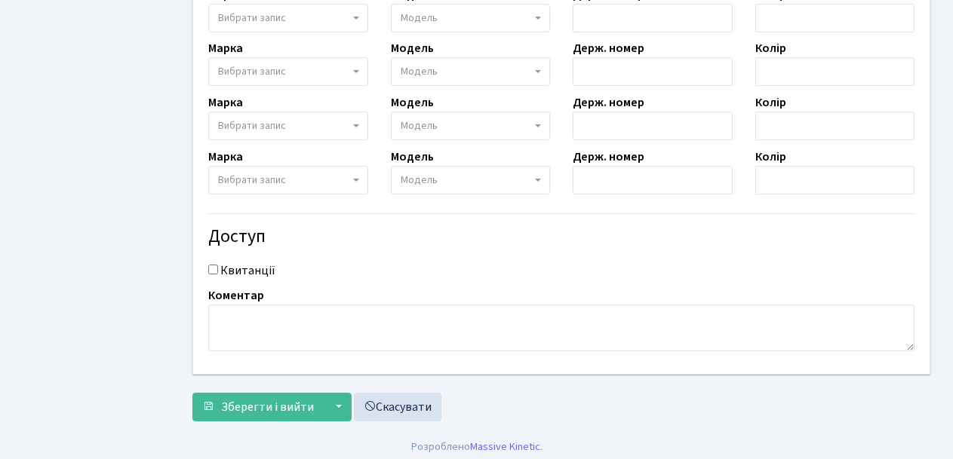
scroll to position [640, 0]
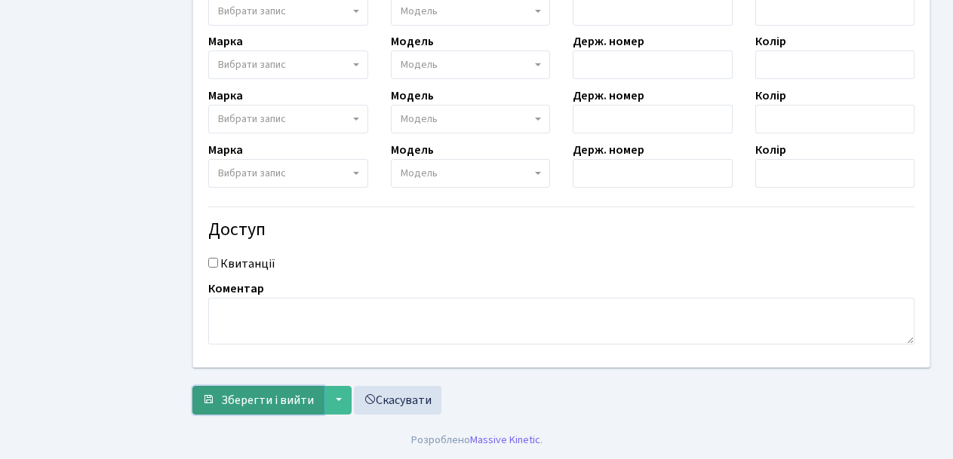
click at [271, 403] on span "Зберегти і вийти" at bounding box center [267, 400] width 93 height 17
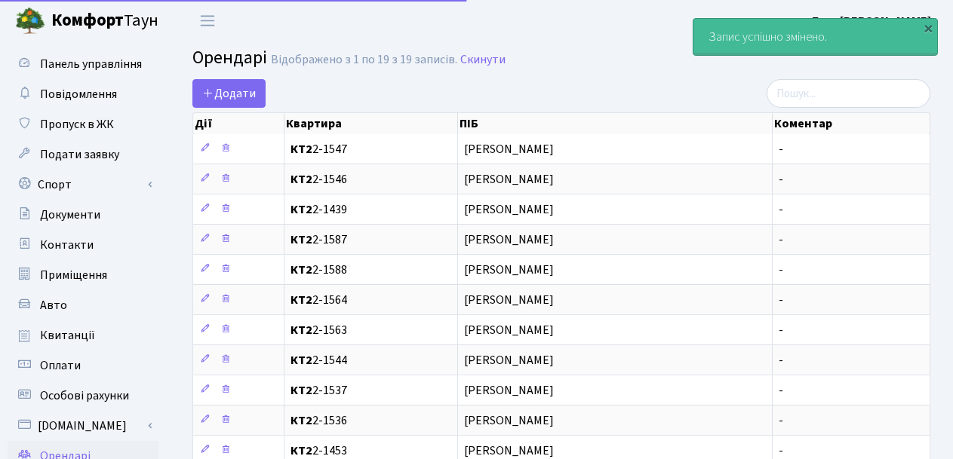
select select "25"
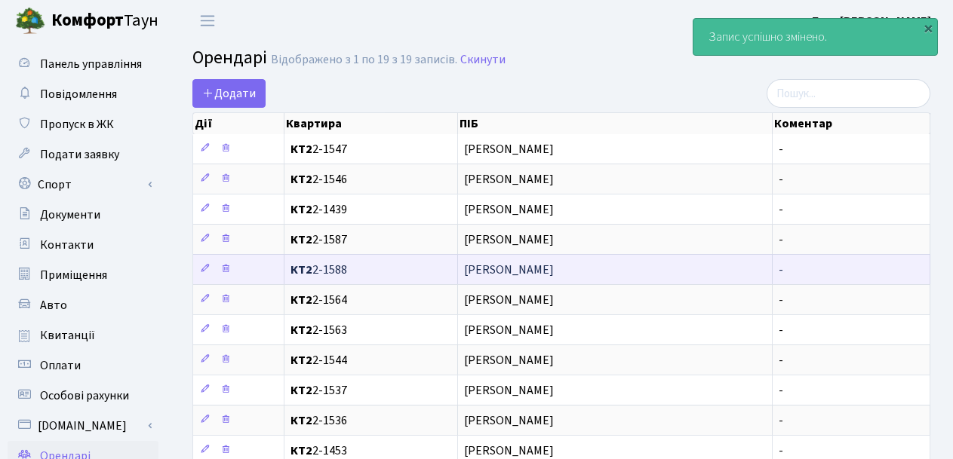
click at [404, 269] on span "КТ2 2-1588" at bounding box center [370, 270] width 161 height 12
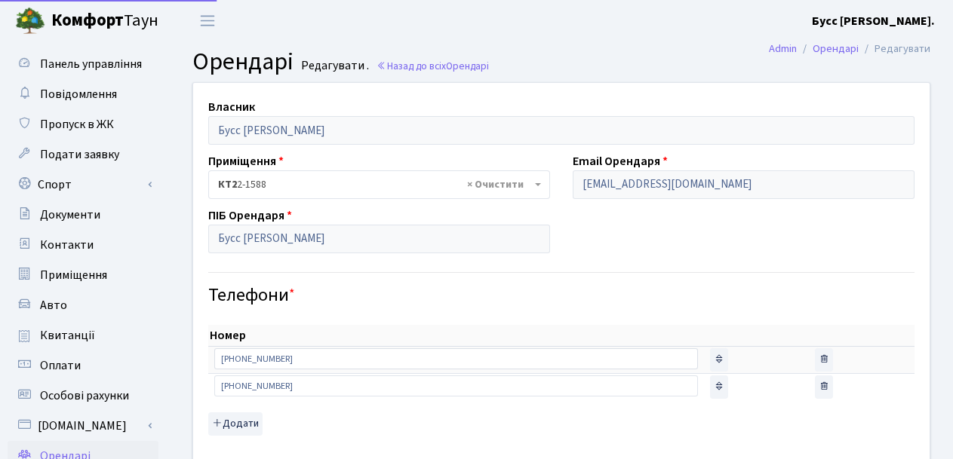
select select "472"
select select "423"
click at [75, 66] on span "Панель управління" at bounding box center [91, 64] width 102 height 17
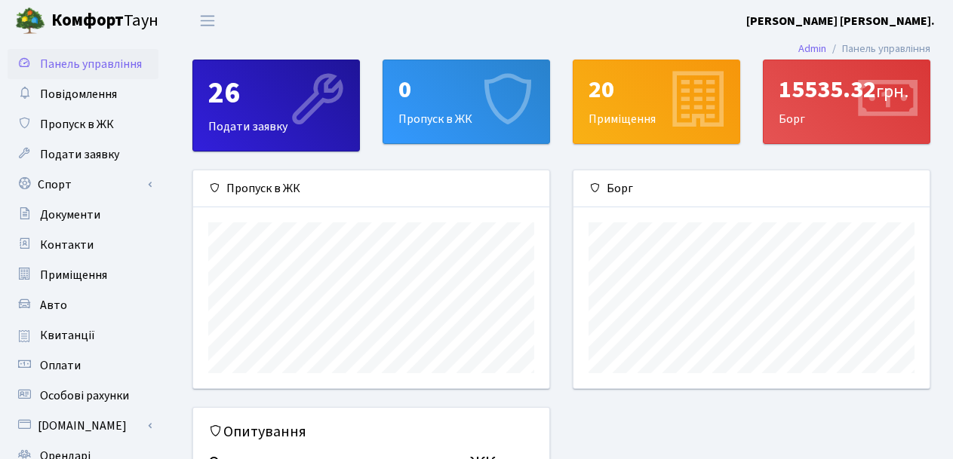
scroll to position [218, 356]
